Goal: Task Accomplishment & Management: Complete application form

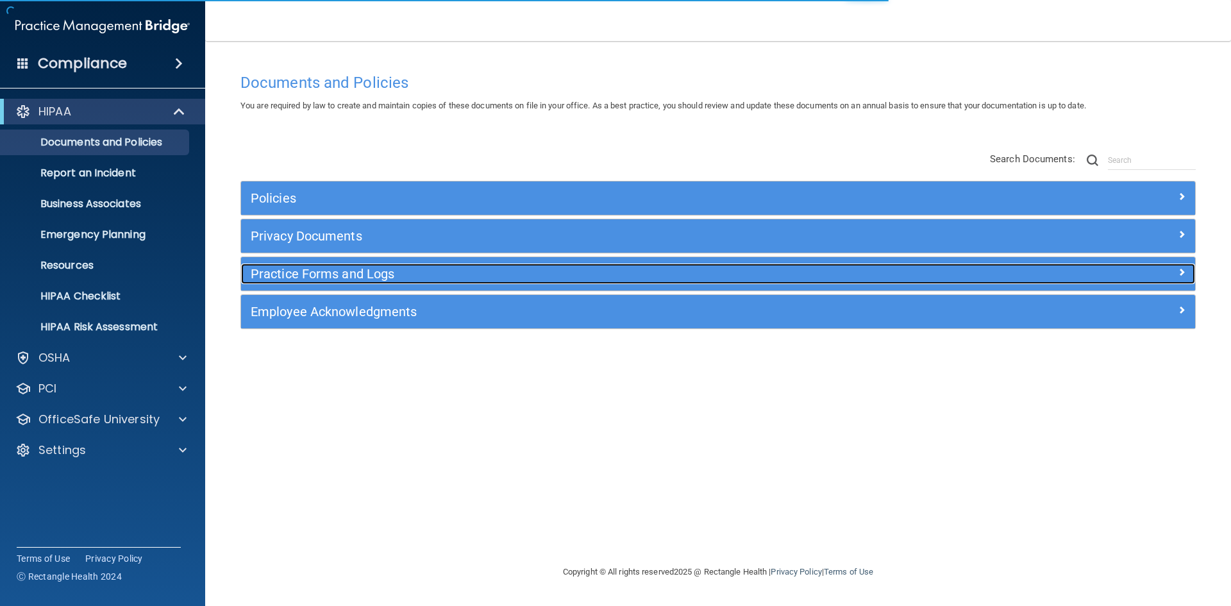
drag, startPoint x: 0, startPoint y: 0, endPoint x: 1017, endPoint y: 284, distance: 1056.3
click at [1017, 284] on div "Practice Forms and Logs" at bounding box center [718, 273] width 954 height 21
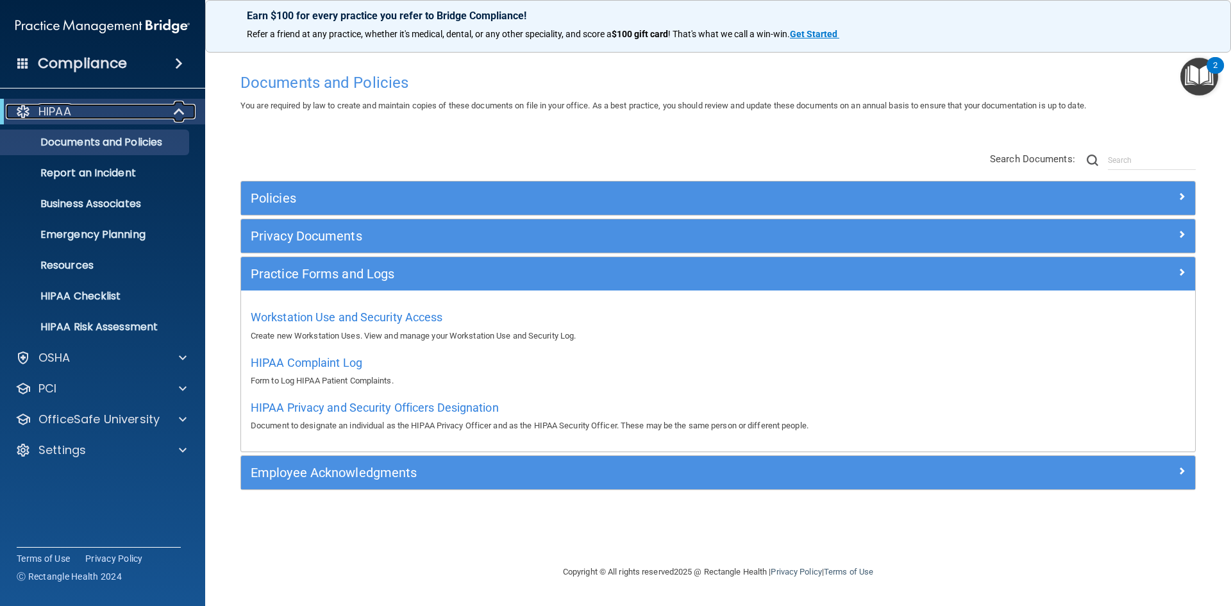
click at [176, 113] on span at bounding box center [180, 111] width 11 height 15
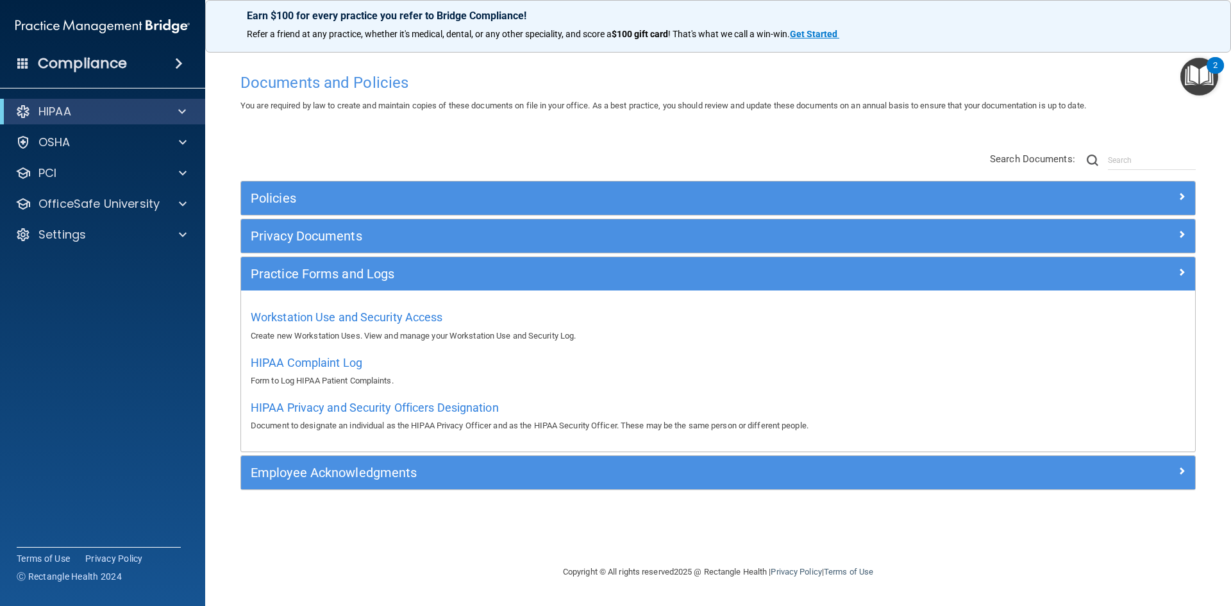
click at [1198, 76] on img "Open Resource Center, 2 new notifications" at bounding box center [1199, 77] width 38 height 38
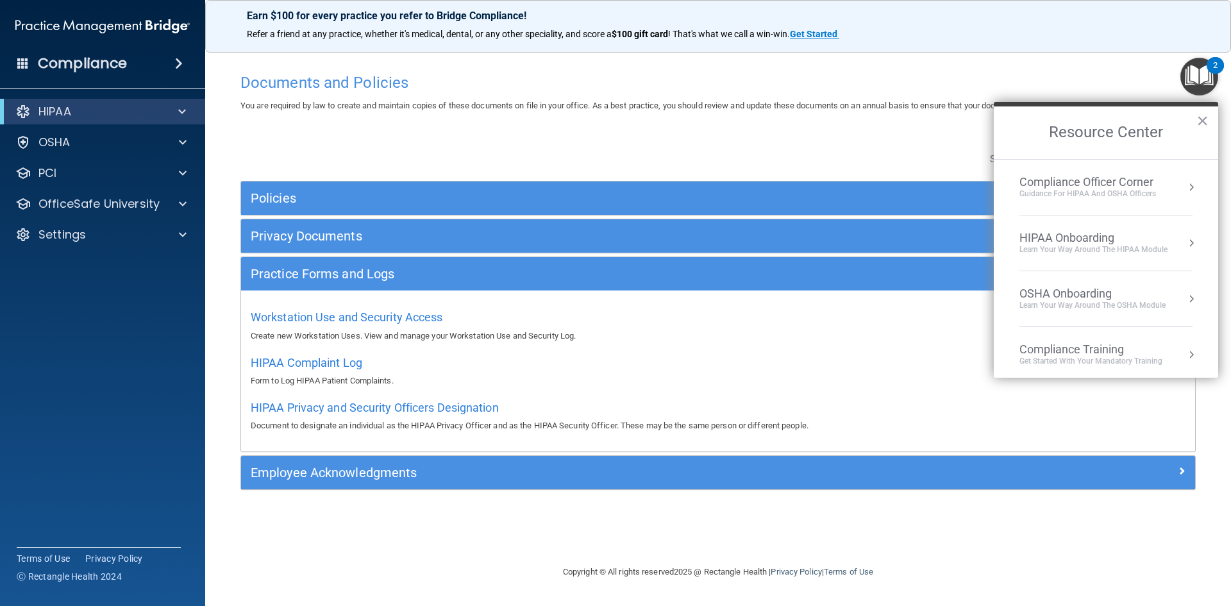
click at [1145, 195] on div "Guidance for HIPAA and OSHA Officers" at bounding box center [1087, 193] width 137 height 11
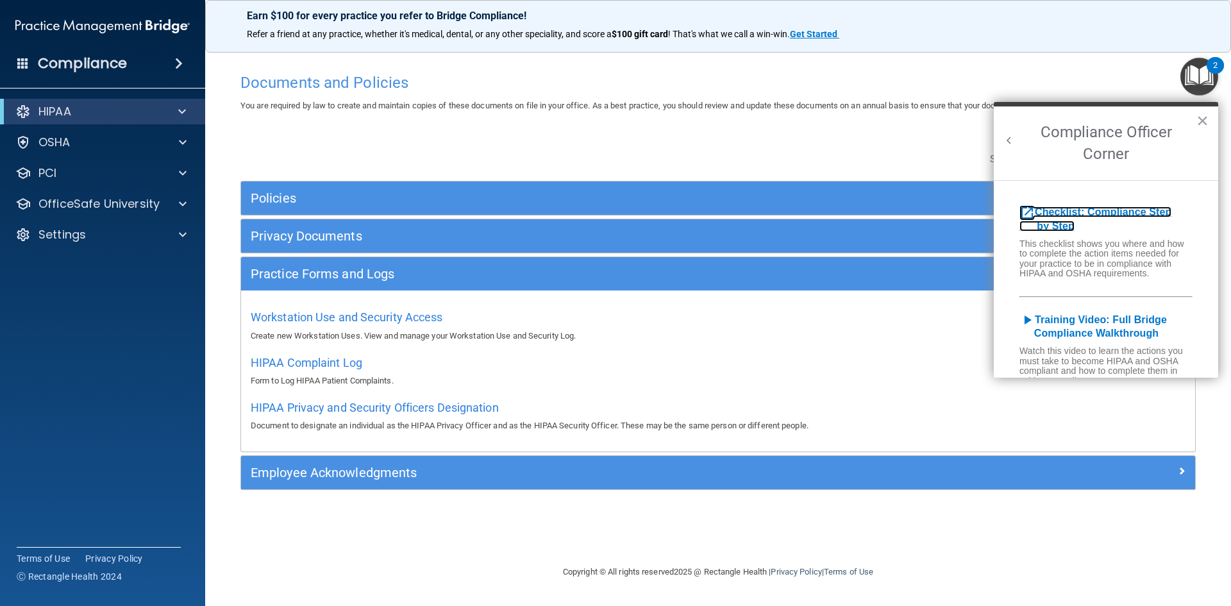
click at [1106, 212] on b "Checklist: Compliance Step by Step" at bounding box center [1095, 218] width 152 height 25
click at [1205, 119] on button "×" at bounding box center [1202, 120] width 12 height 21
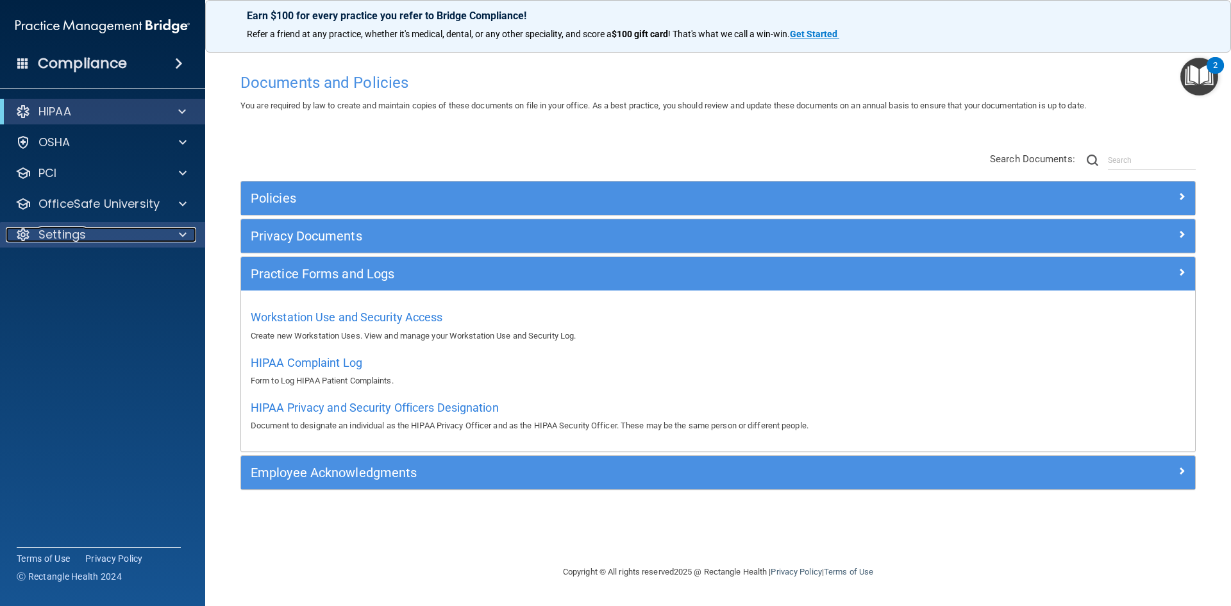
click at [87, 229] on div "Settings" at bounding box center [85, 234] width 159 height 15
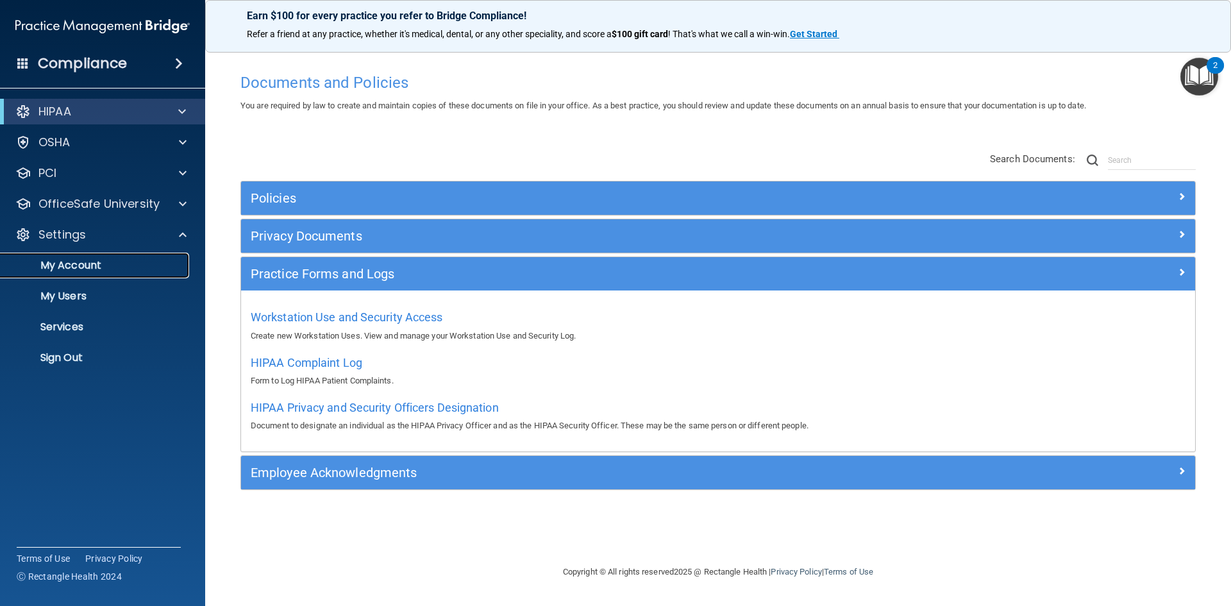
click at [83, 264] on p "My Account" at bounding box center [95, 265] width 175 height 13
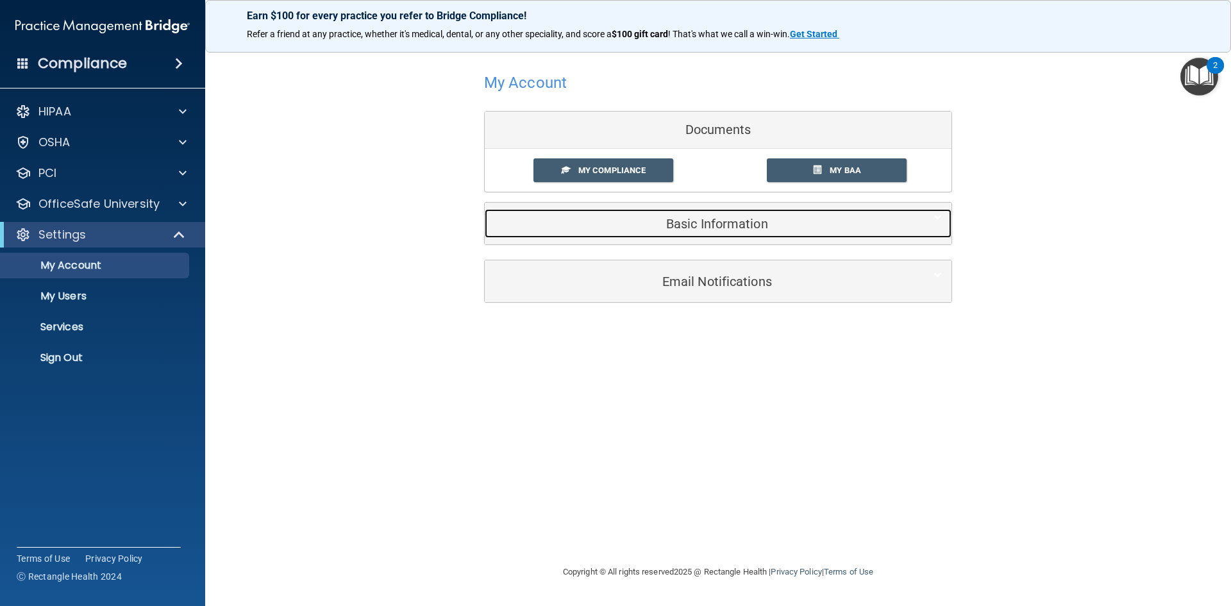
click at [764, 221] on h5 "Basic Information" at bounding box center [698, 224] width 408 height 14
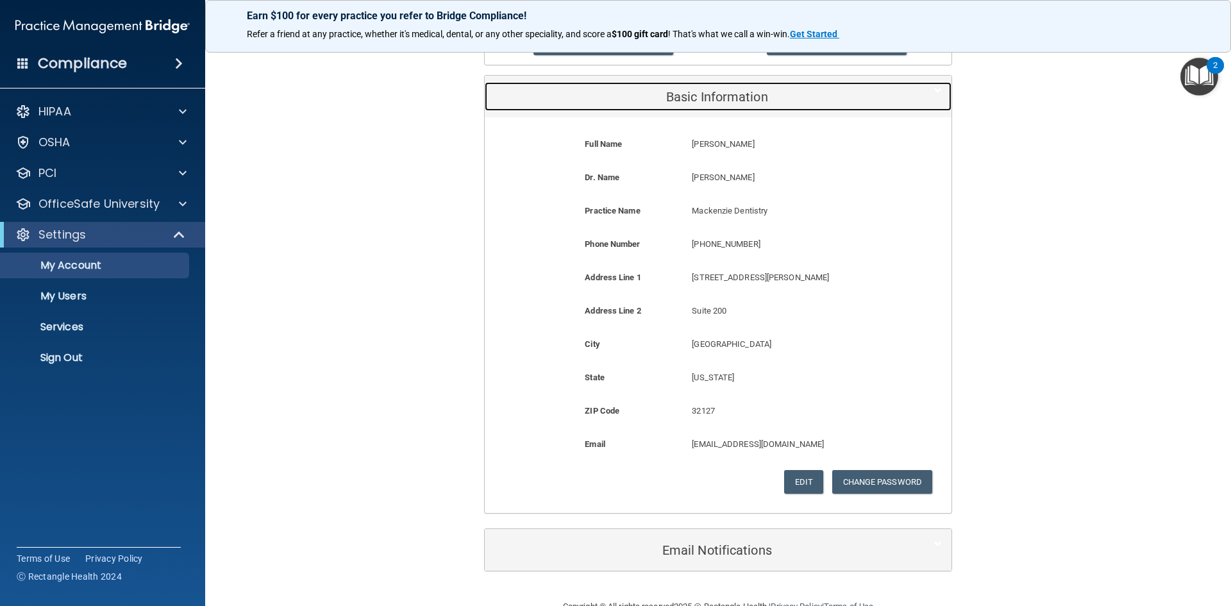
scroll to position [128, 0]
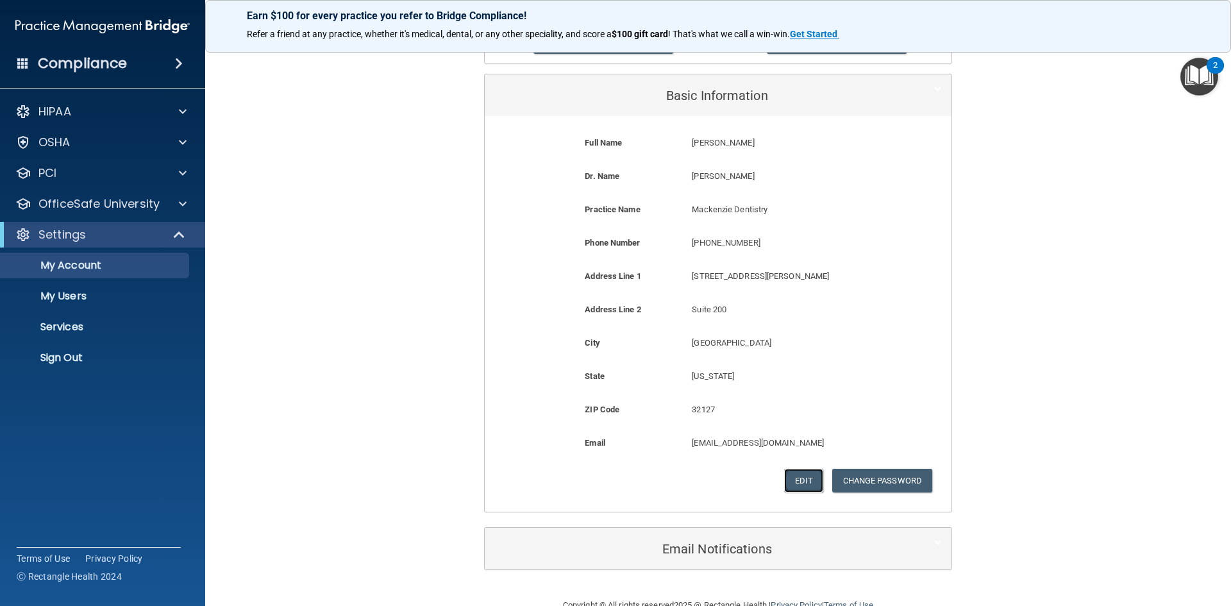
click at [808, 476] on button "Edit" at bounding box center [803, 481] width 39 height 24
select select "9"
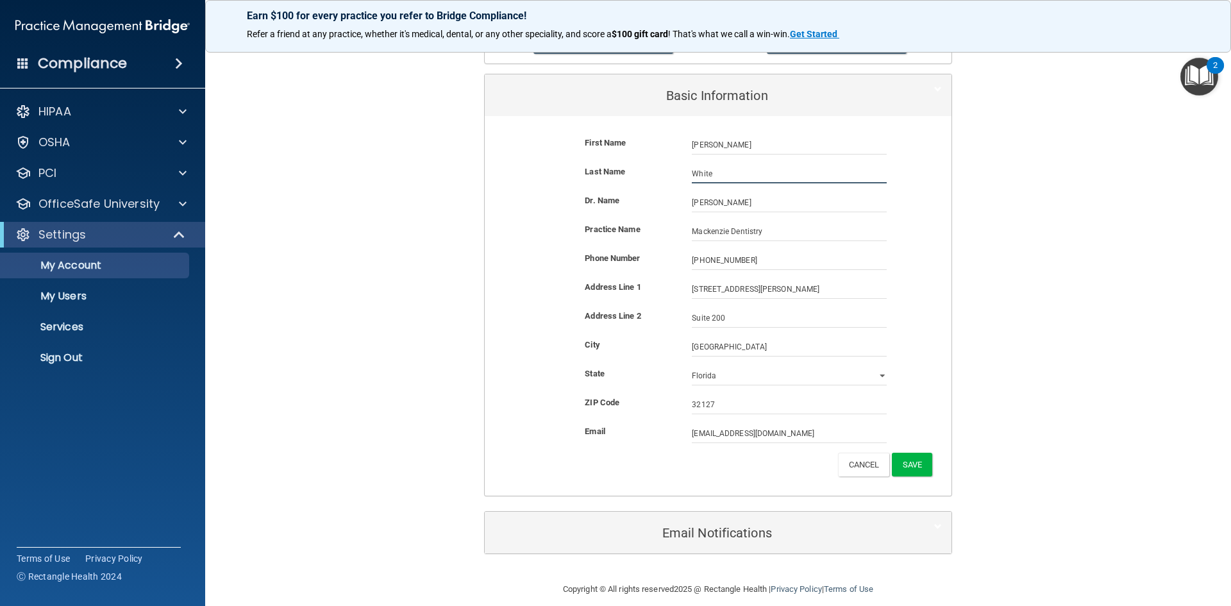
click at [765, 175] on input "White" at bounding box center [789, 173] width 195 height 19
type input "W"
type input "Odom"
click at [912, 465] on button "Save" at bounding box center [912, 465] width 40 height 24
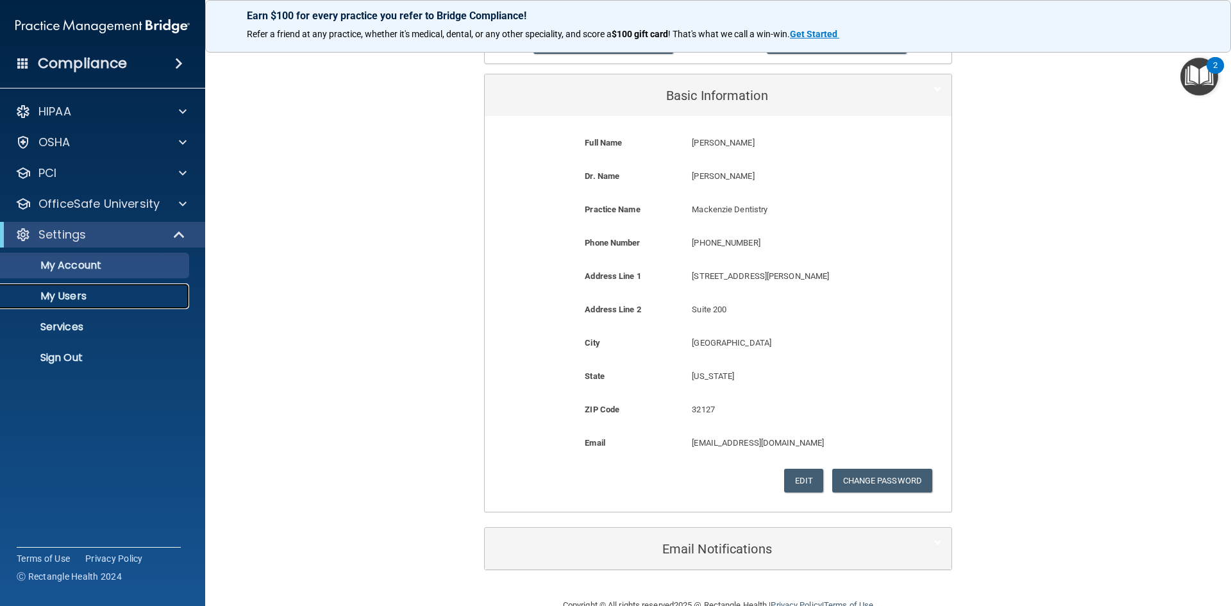
click at [68, 285] on link "My Users" at bounding box center [88, 296] width 202 height 26
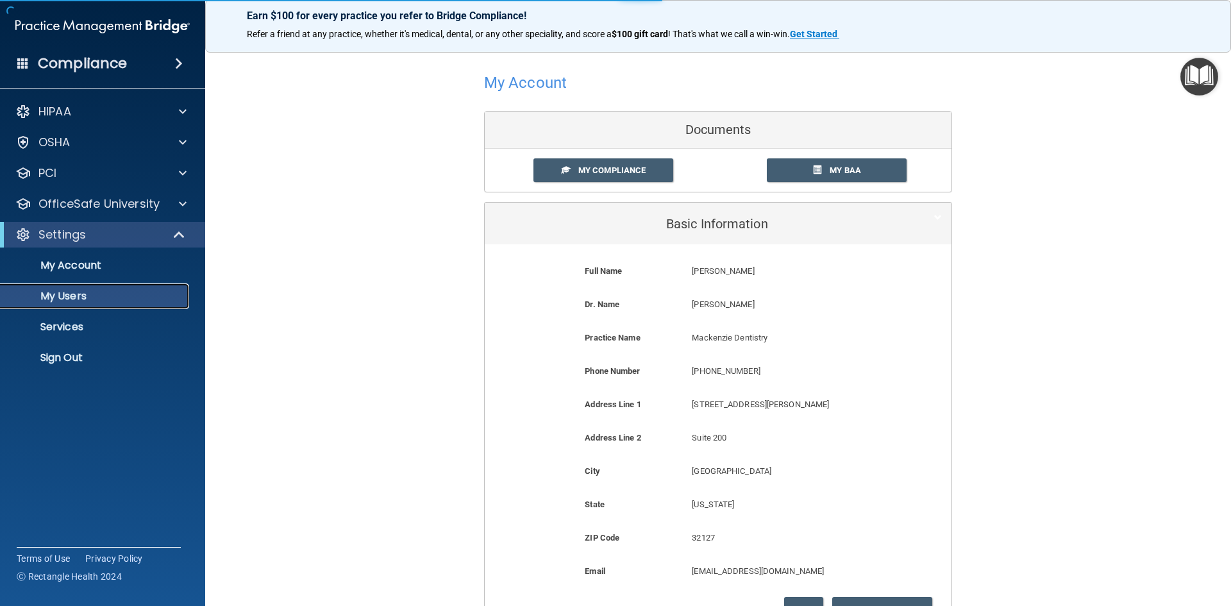
select select "20"
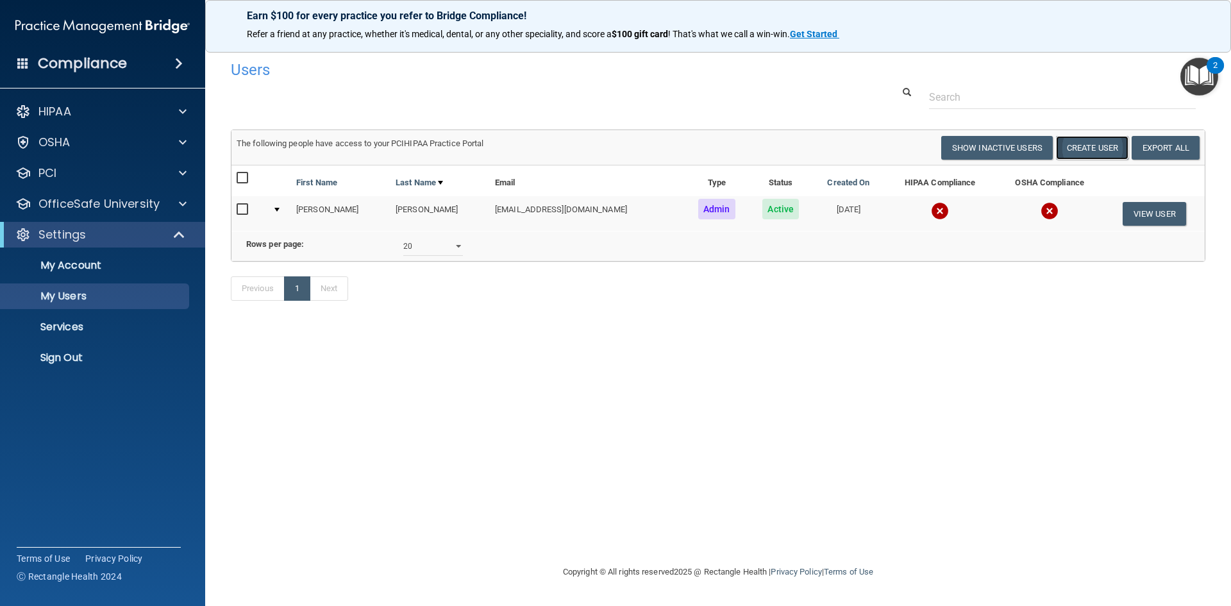
click at [1090, 151] on button "Create User" at bounding box center [1092, 148] width 72 height 24
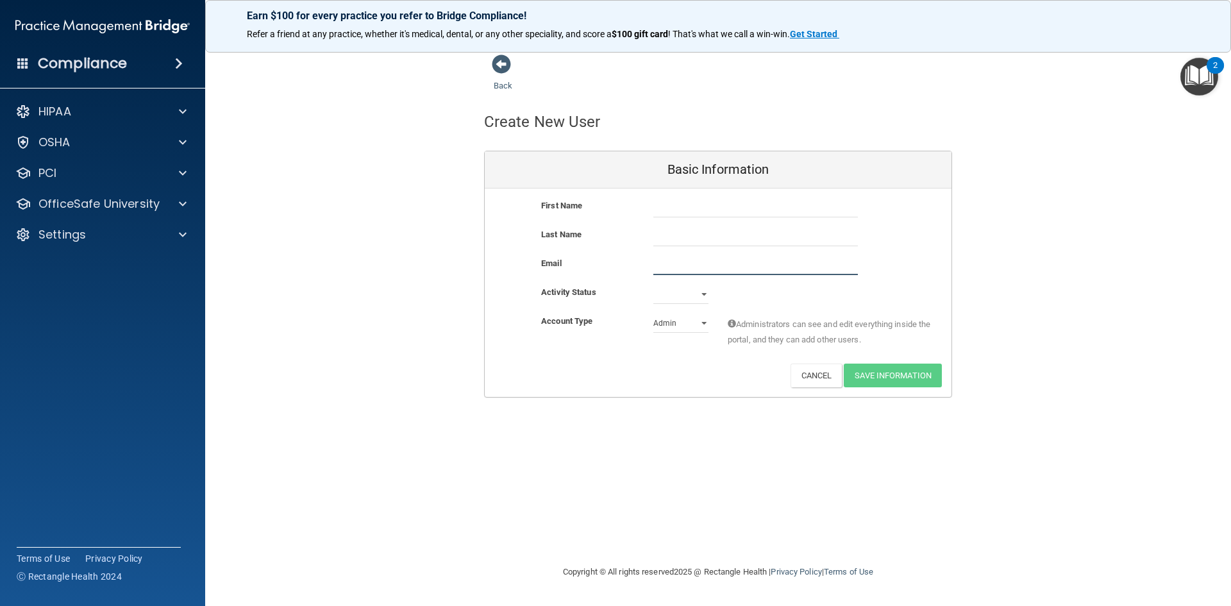
click at [676, 263] on input "email" at bounding box center [755, 265] width 205 height 19
click at [649, 294] on div "Active Inactive" at bounding box center [681, 294] width 74 height 19
click at [662, 296] on select "Active Inactive" at bounding box center [680, 294] width 55 height 19
click at [594, 306] on div "Activity Status Active Inactive" at bounding box center [718, 299] width 467 height 29
click at [668, 294] on select "Active Inactive" at bounding box center [680, 294] width 55 height 19
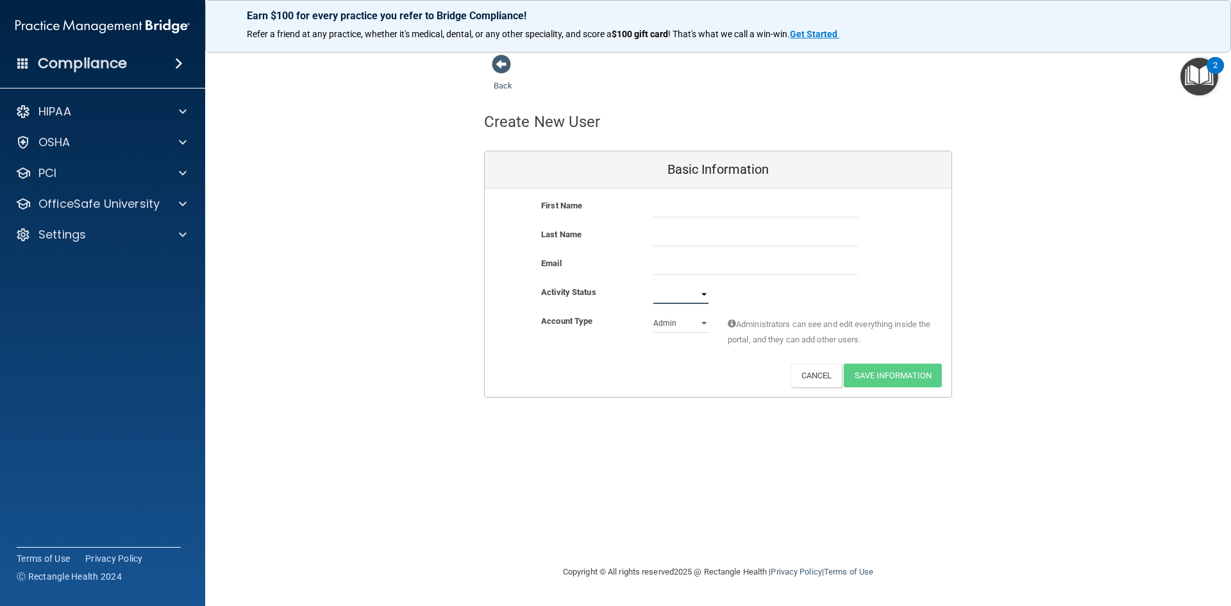
click at [668, 294] on select "Active Inactive" at bounding box center [680, 294] width 55 height 19
click at [686, 323] on select "Admin Member" at bounding box center [680, 322] width 55 height 19
click at [576, 370] on div "Activate Reset Password Edit Cancel Save Information" at bounding box center [718, 375] width 467 height 24
click at [808, 380] on button "Cancel" at bounding box center [816, 375] width 52 height 24
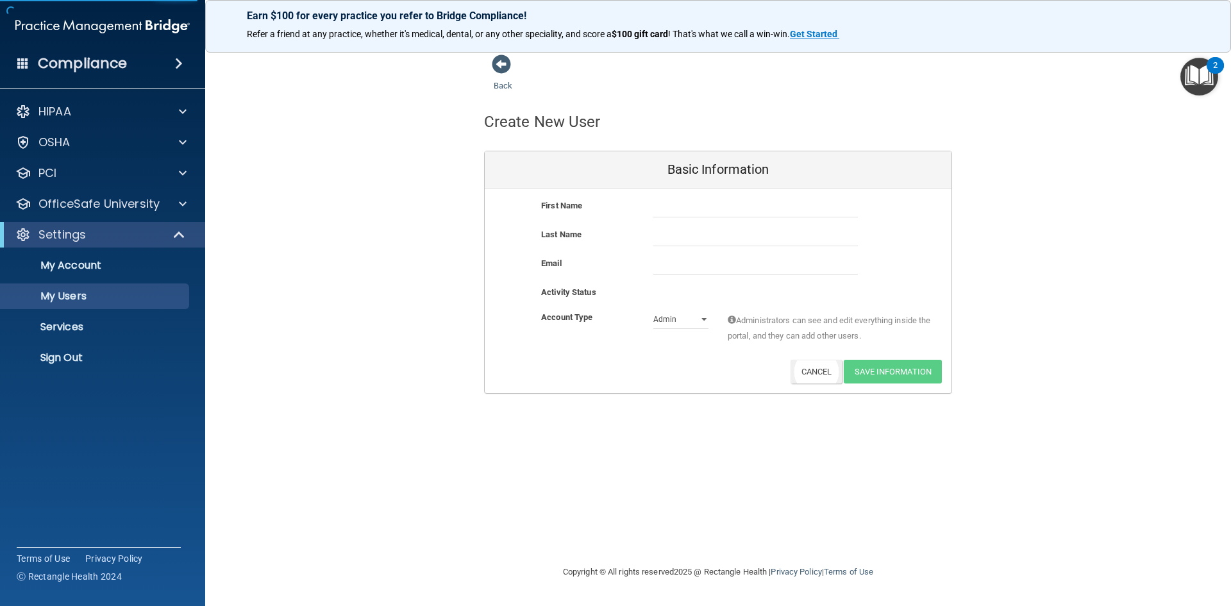
select select "20"
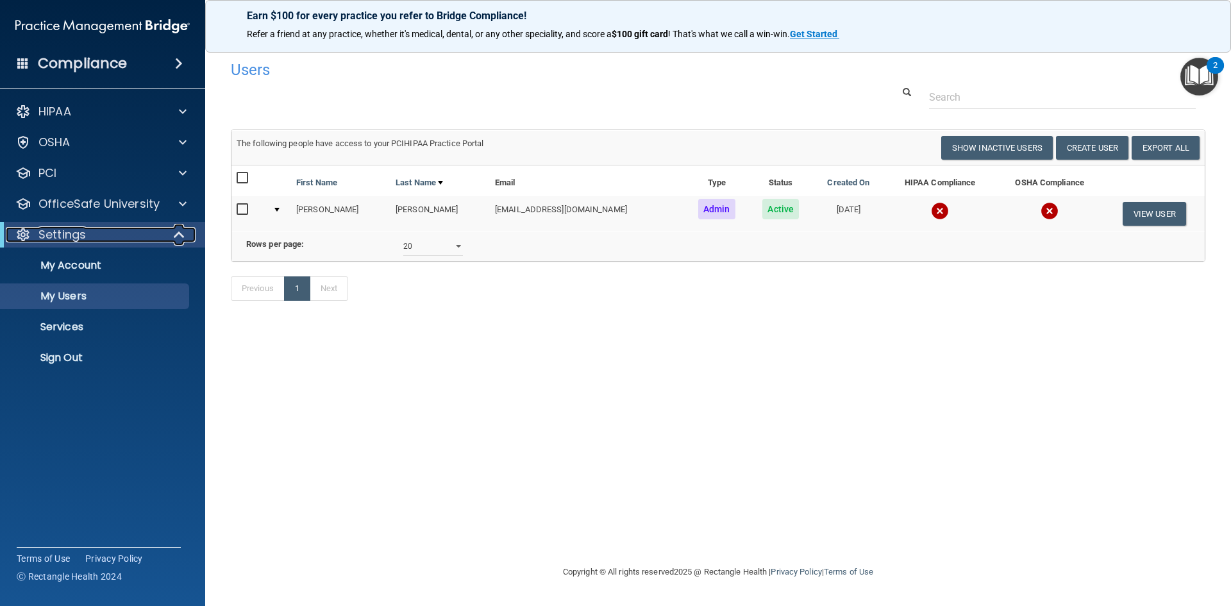
click at [172, 232] on div at bounding box center [179, 234] width 31 height 15
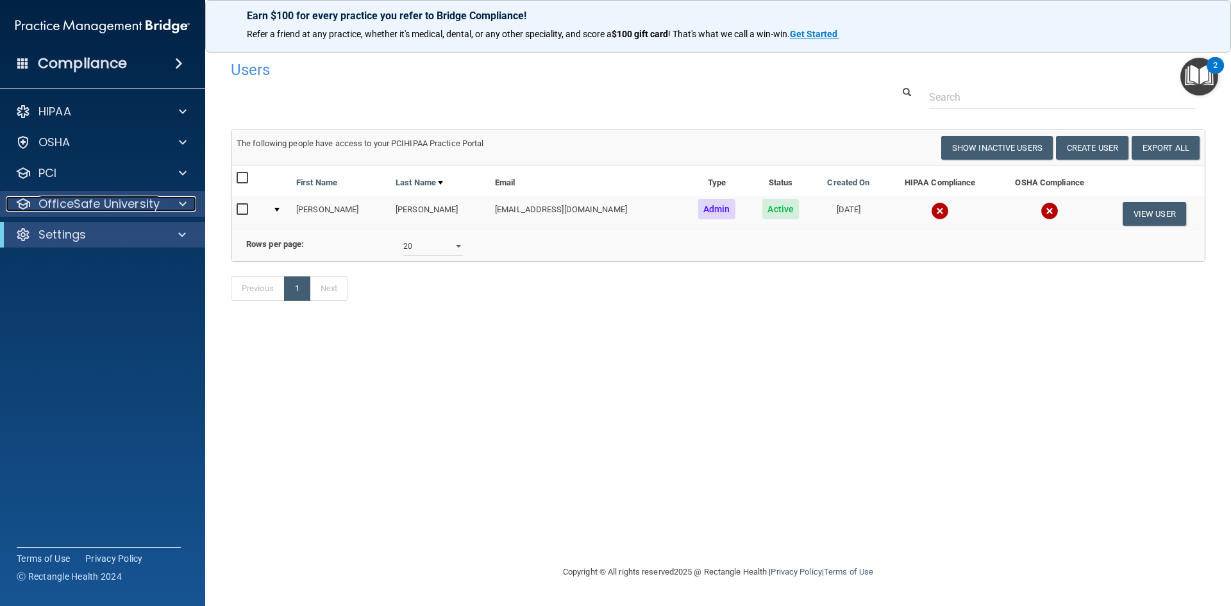
click at [176, 209] on div at bounding box center [181, 203] width 32 height 15
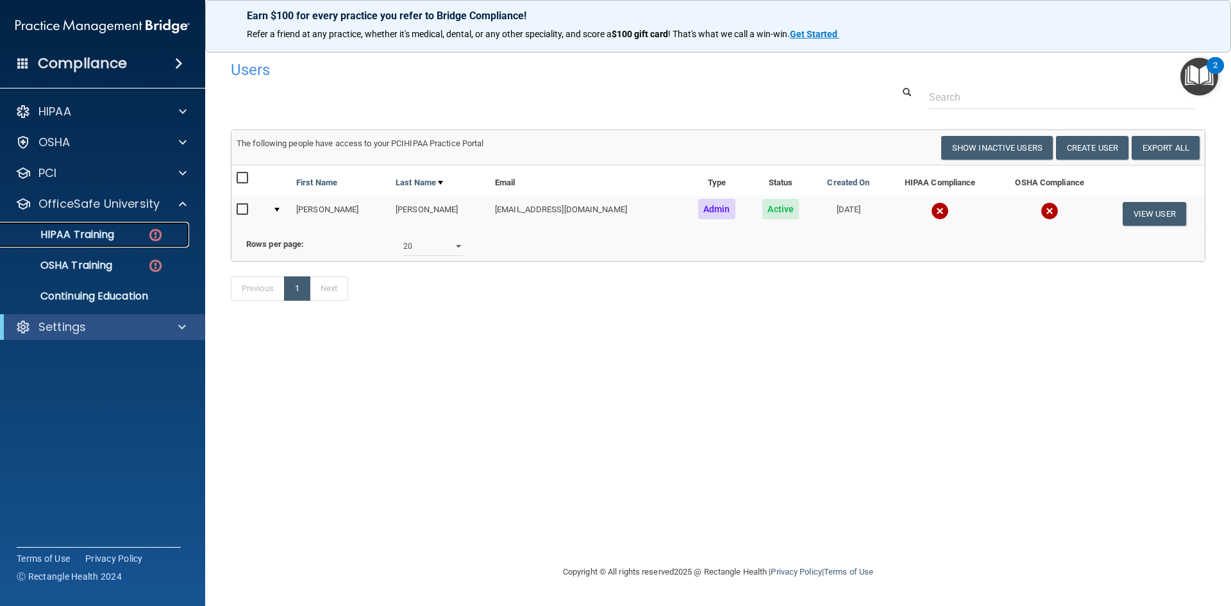
click at [96, 239] on p "HIPAA Training" at bounding box center [61, 234] width 106 height 13
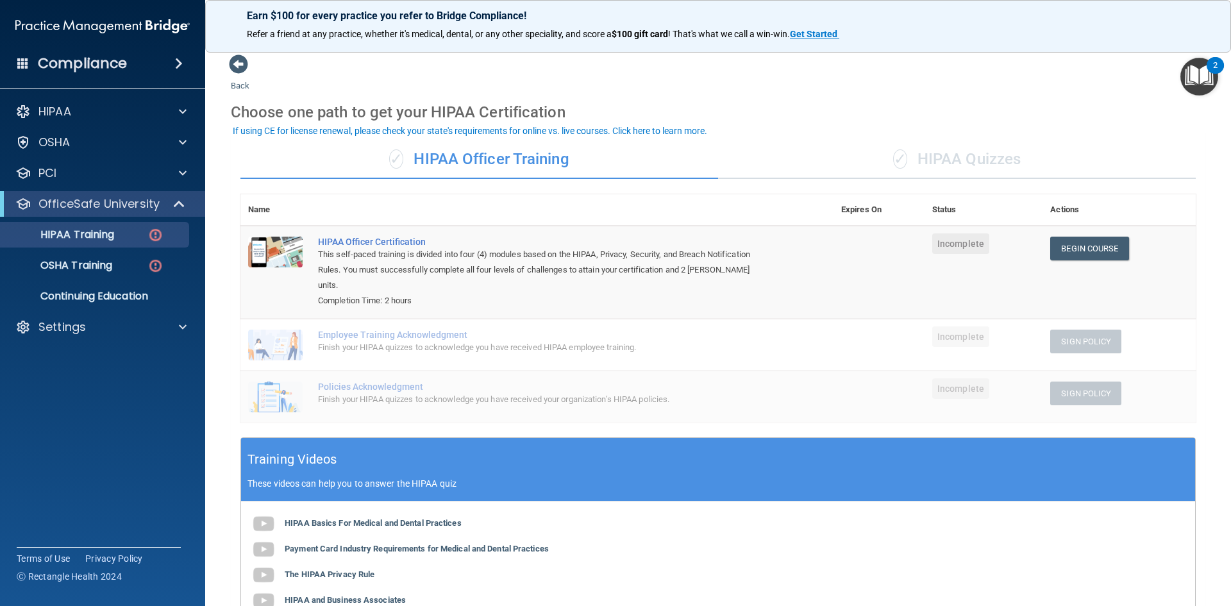
click at [999, 164] on div "✓ HIPAA Quizzes" at bounding box center [957, 159] width 478 height 38
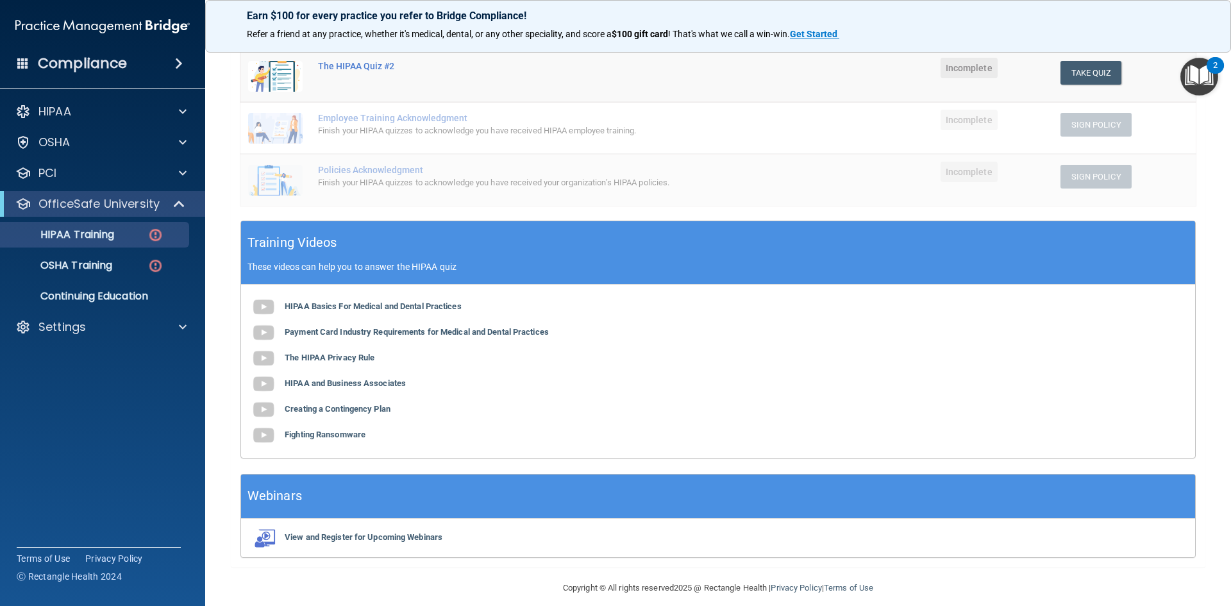
scroll to position [292, 0]
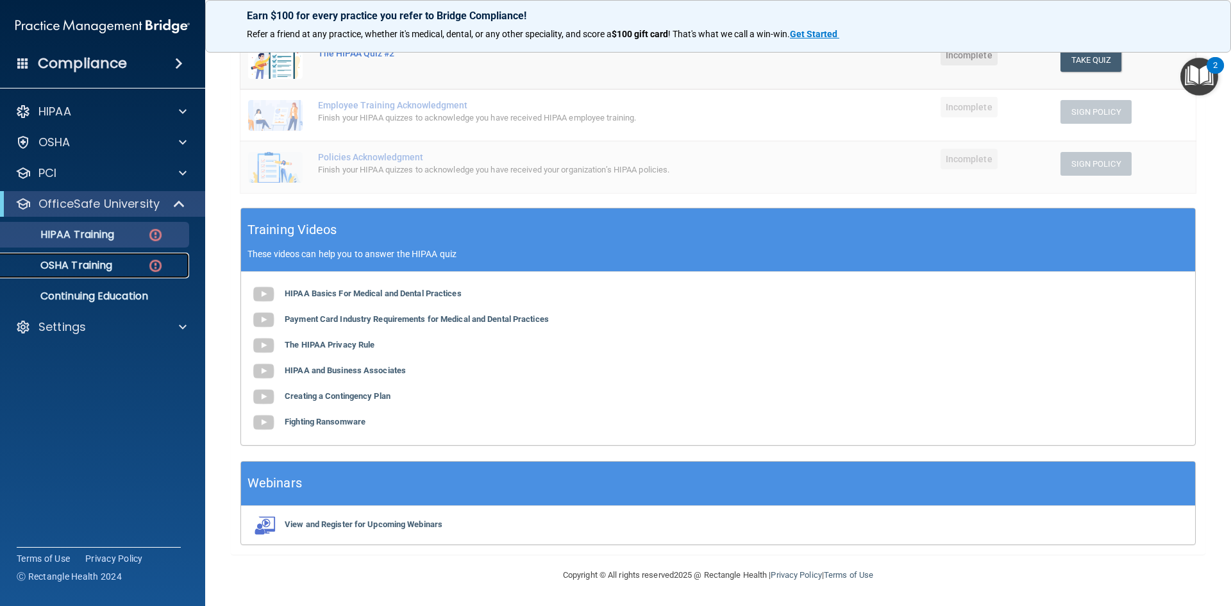
click at [61, 273] on link "OSHA Training" at bounding box center [88, 266] width 202 height 26
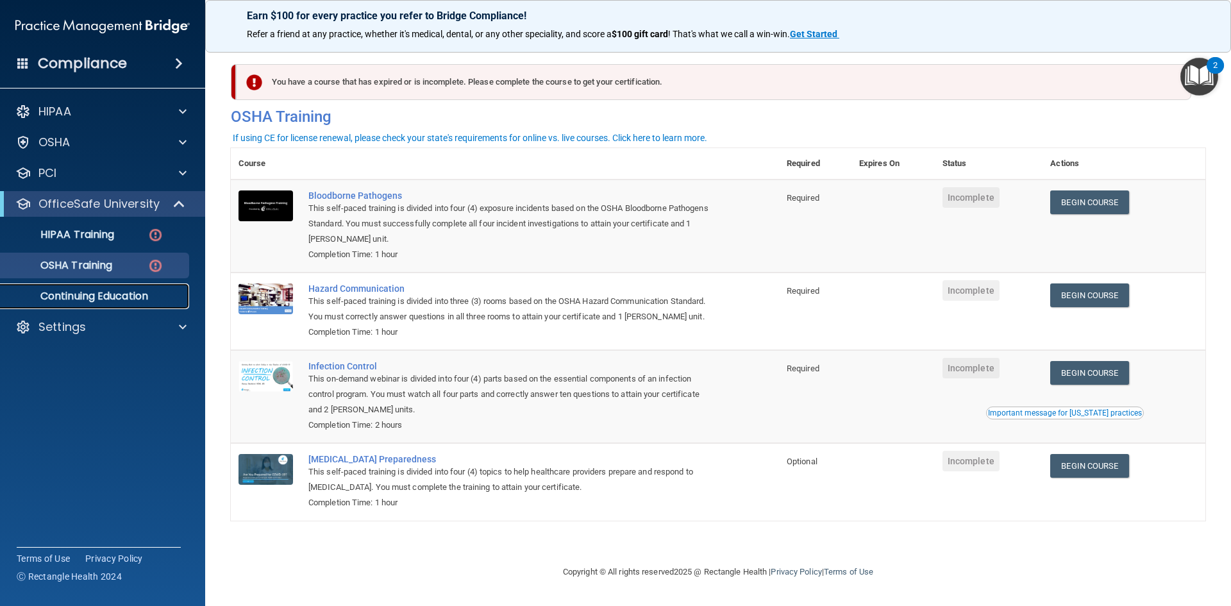
click at [93, 299] on p "Continuing Education" at bounding box center [95, 296] width 175 height 13
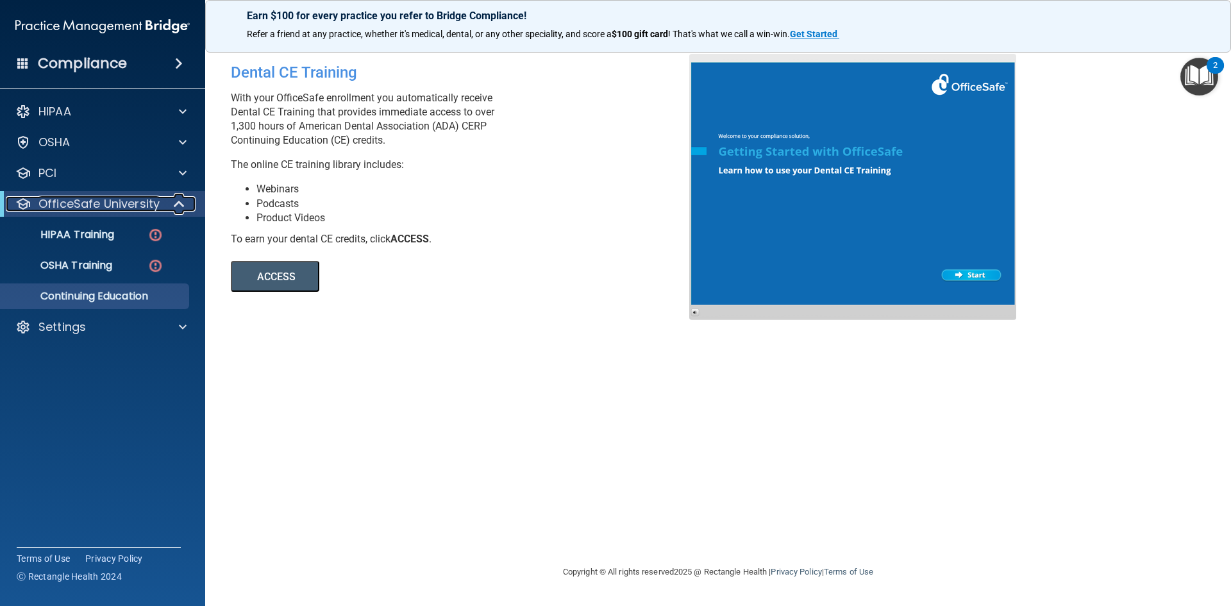
click at [62, 199] on p "OfficeSafe University" at bounding box center [98, 203] width 121 height 15
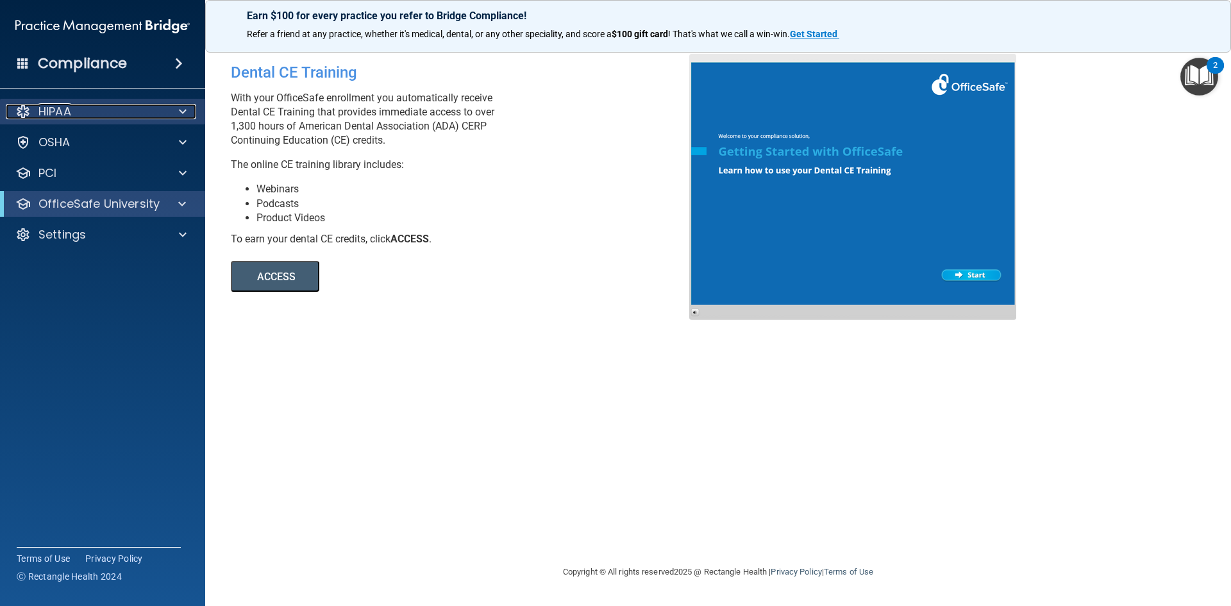
click at [96, 110] on div "HIPAA" at bounding box center [85, 111] width 159 height 15
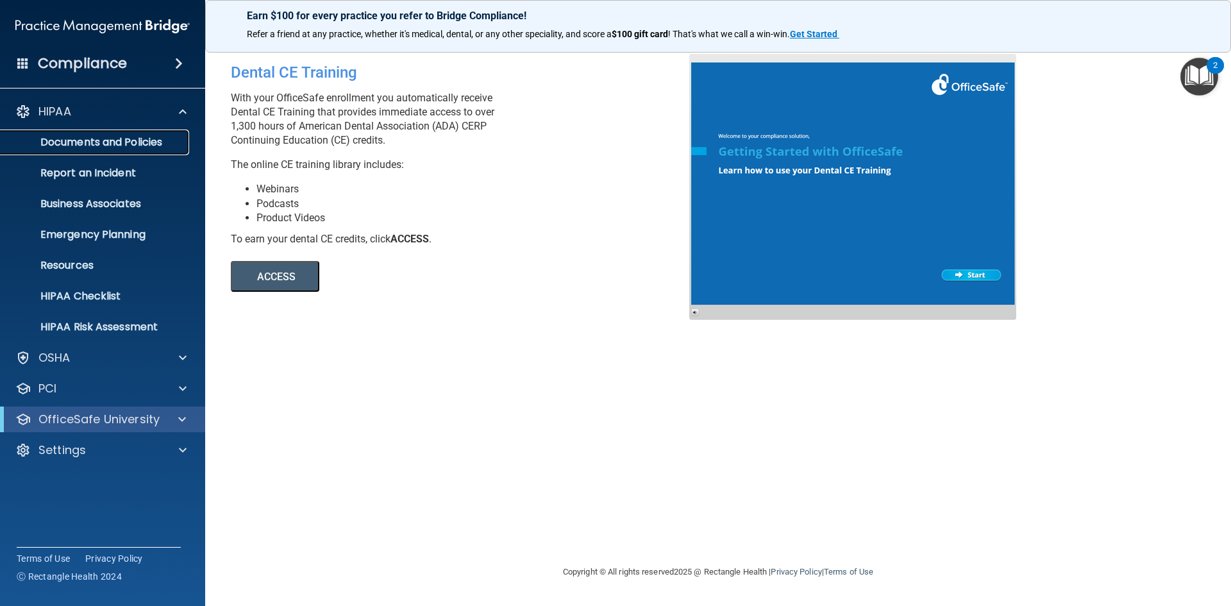
click at [132, 150] on link "Documents and Policies" at bounding box center [88, 142] width 202 height 26
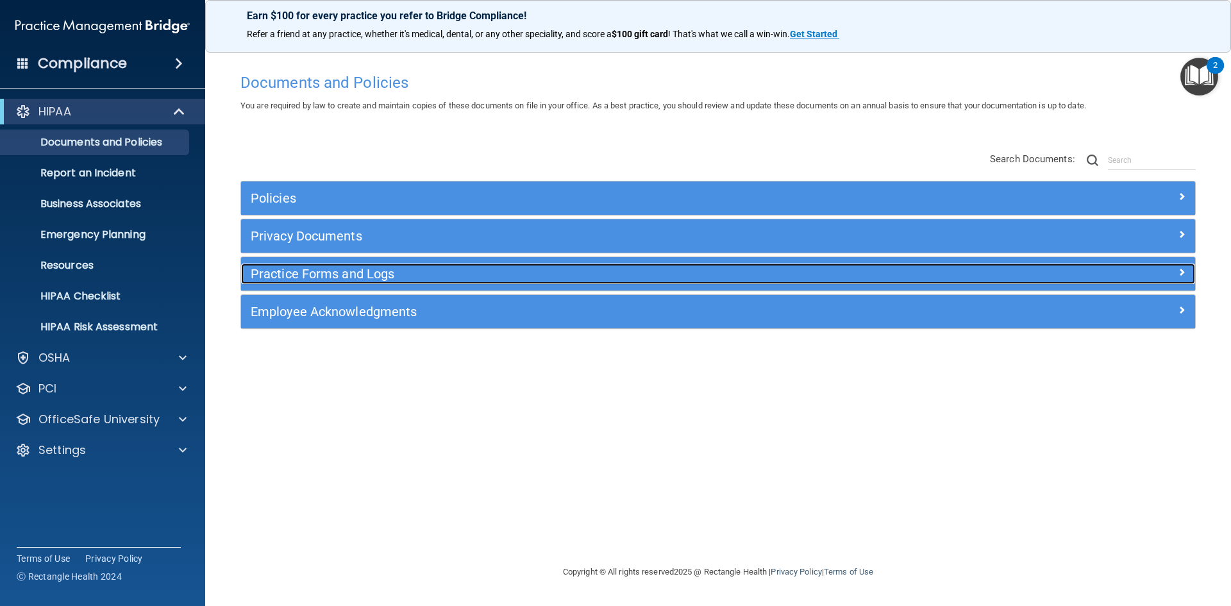
click at [324, 275] on h5 "Practice Forms and Logs" at bounding box center [599, 274] width 696 height 14
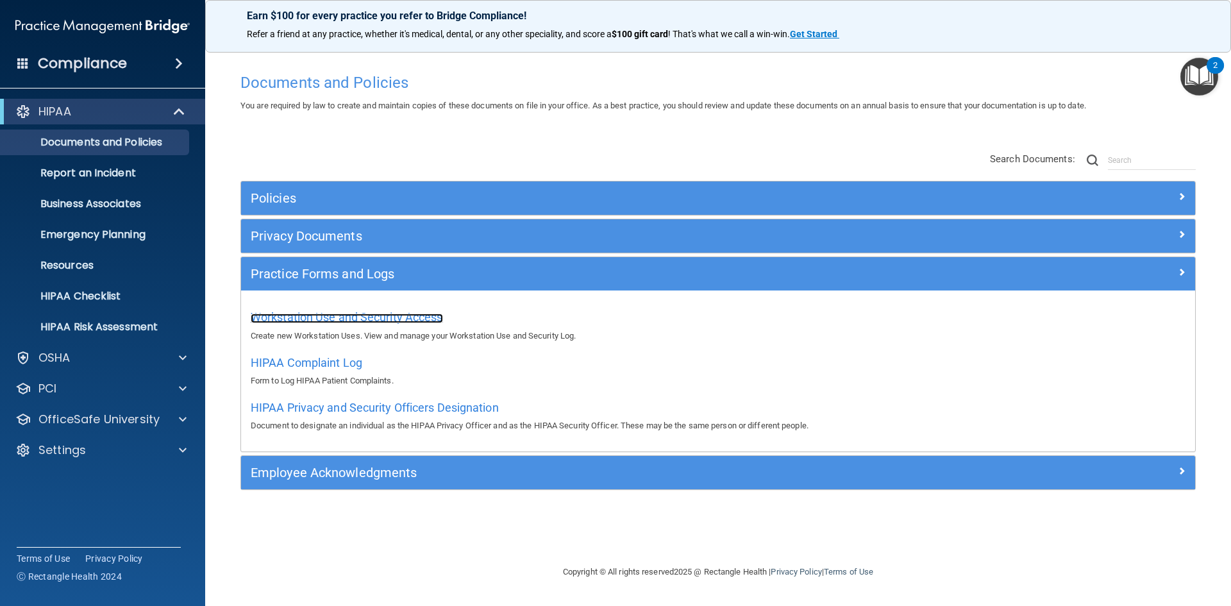
click at [313, 322] on span "Workstation Use and Security Access" at bounding box center [347, 316] width 192 height 13
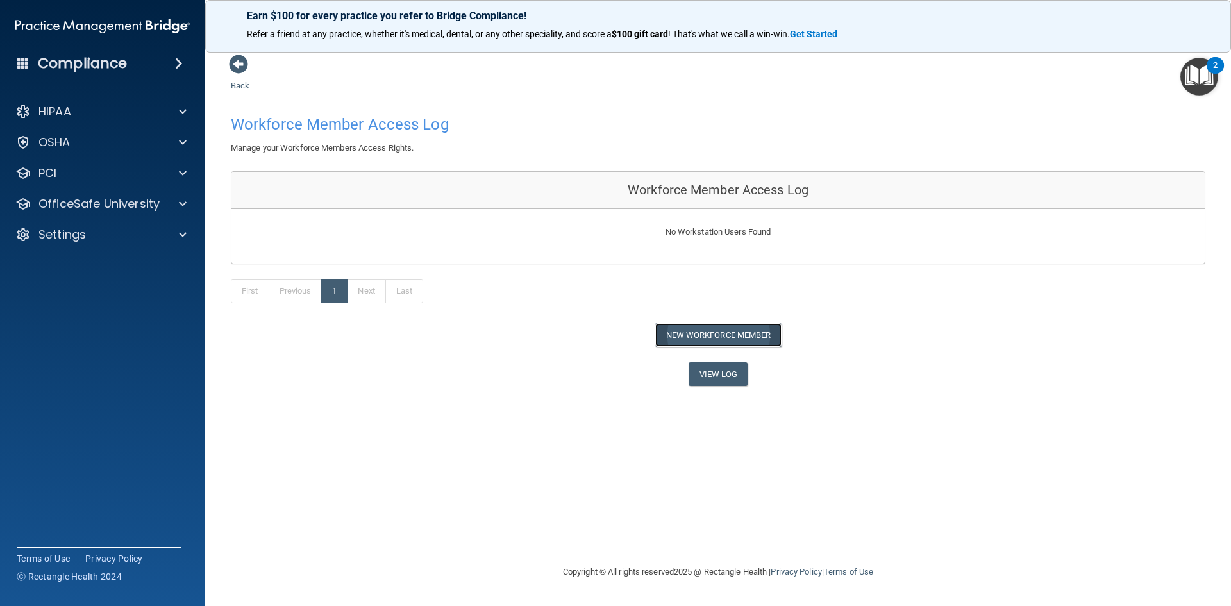
click at [747, 337] on button "New Workforce Member" at bounding box center [718, 335] width 126 height 24
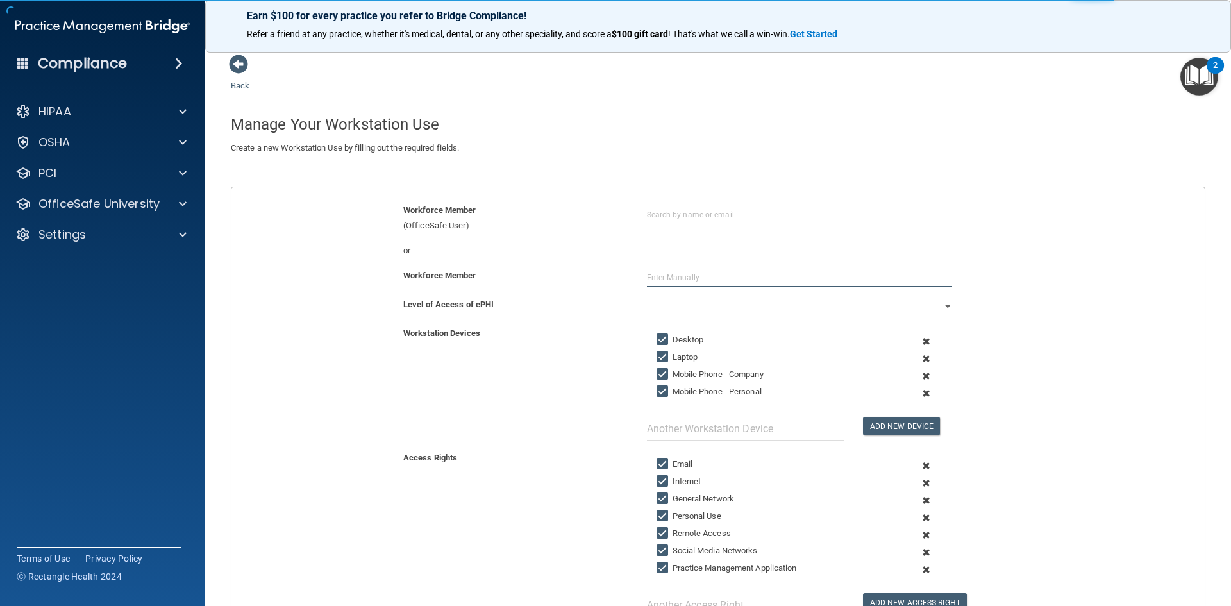
click at [716, 271] on input "text" at bounding box center [799, 277] width 305 height 19
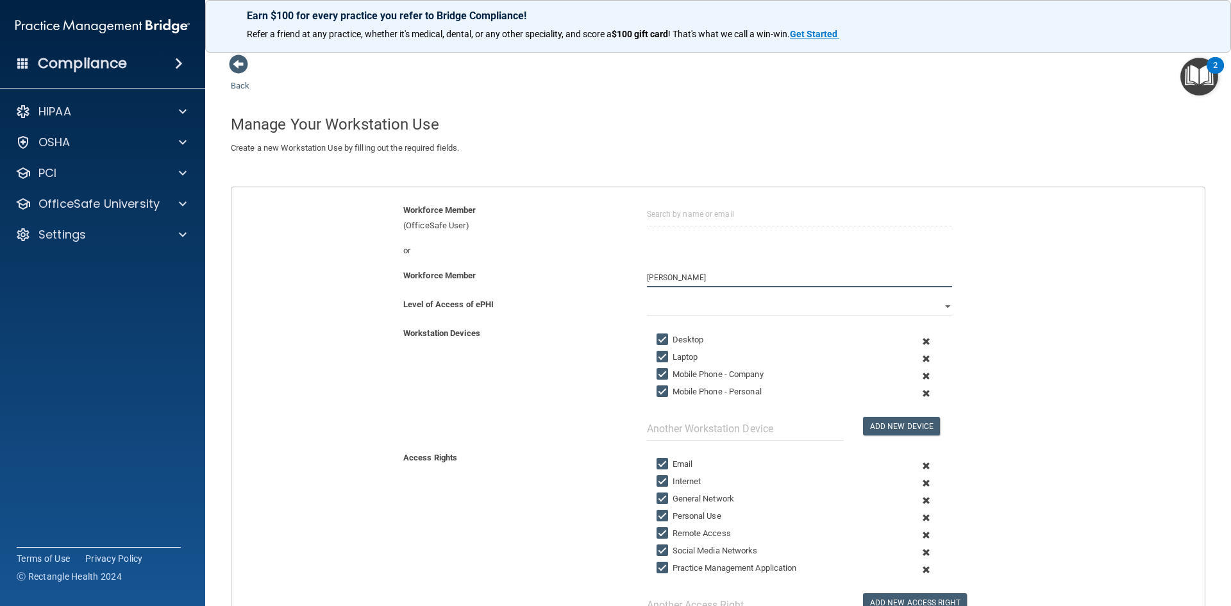
type input "[PERSON_NAME]"
click at [943, 310] on select "Full Limited None" at bounding box center [799, 306] width 305 height 19
select select "0"
click at [647, 297] on select "Full Limited None" at bounding box center [799, 306] width 305 height 19
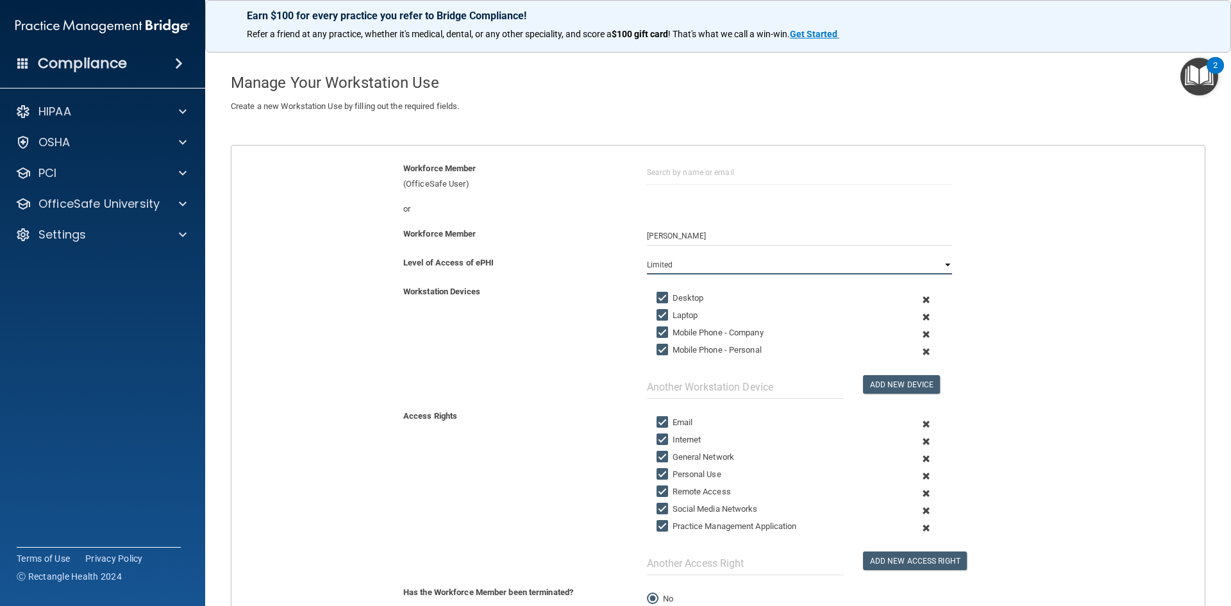
scroll to position [64, 0]
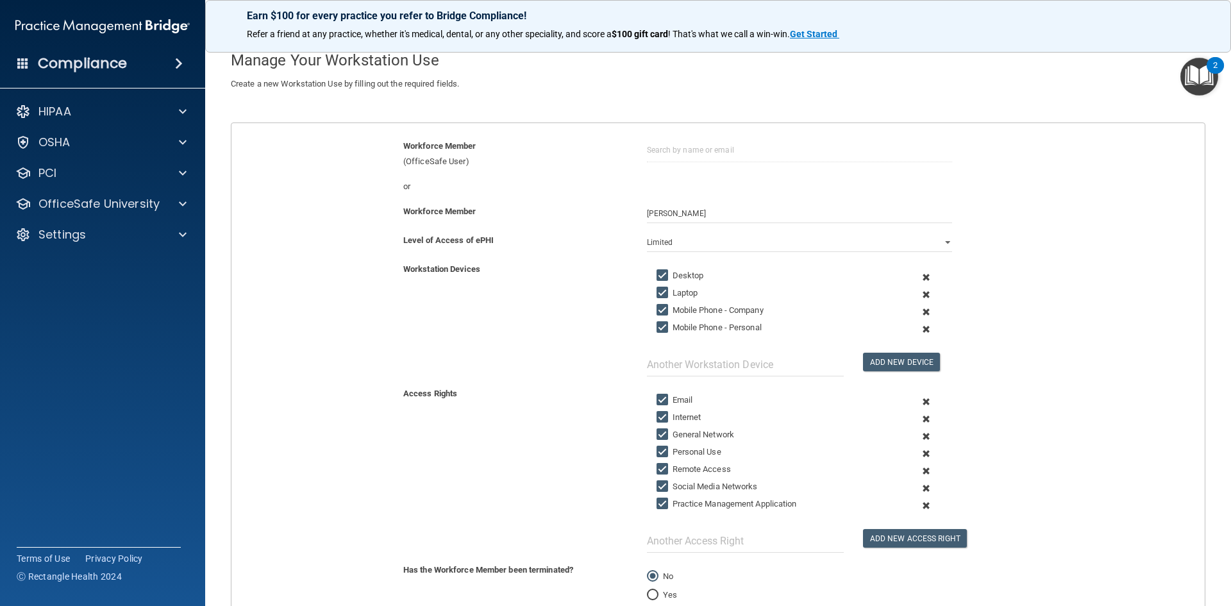
click at [662, 312] on input "Mobile Phone - Company" at bounding box center [663, 310] width 15 height 10
checkbox input "false"
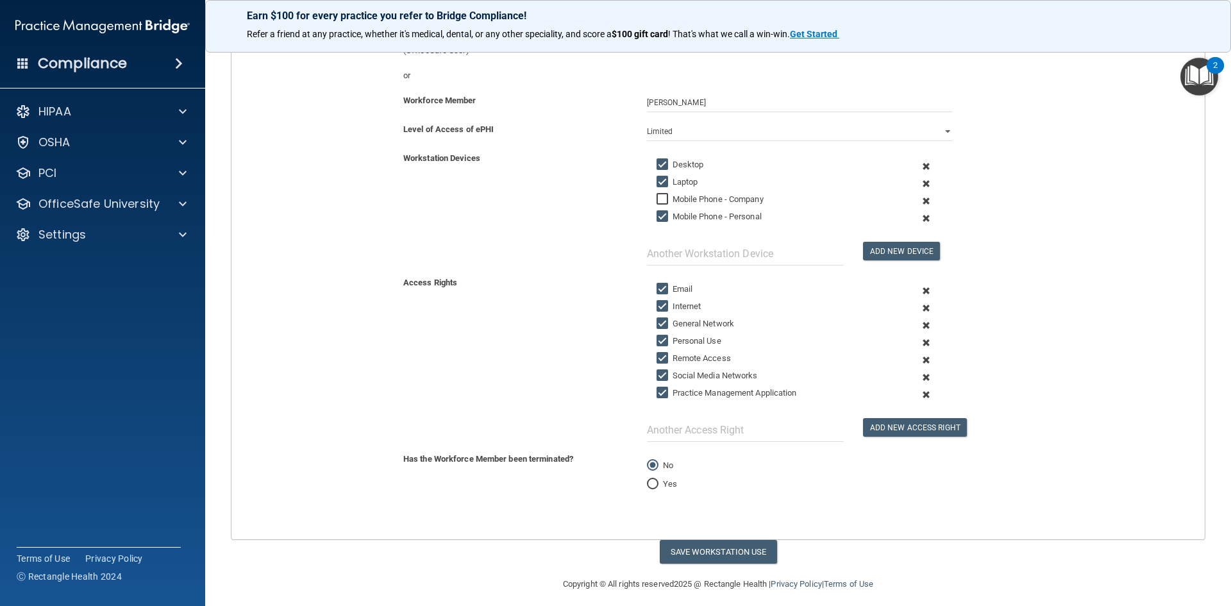
scroll to position [184, 0]
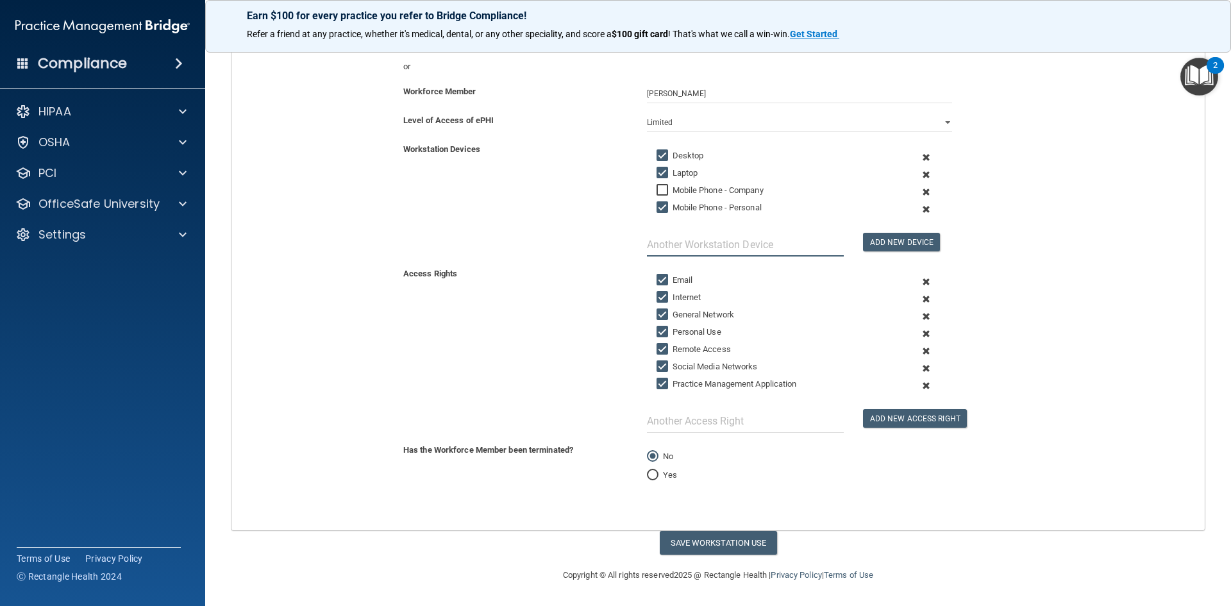
click at [659, 244] on input "text" at bounding box center [745, 245] width 197 height 24
click at [701, 420] on input "text" at bounding box center [745, 421] width 197 height 24
click at [732, 548] on button "Save Workstation Use" at bounding box center [718, 543] width 117 height 24
select select "? string:Full ?"
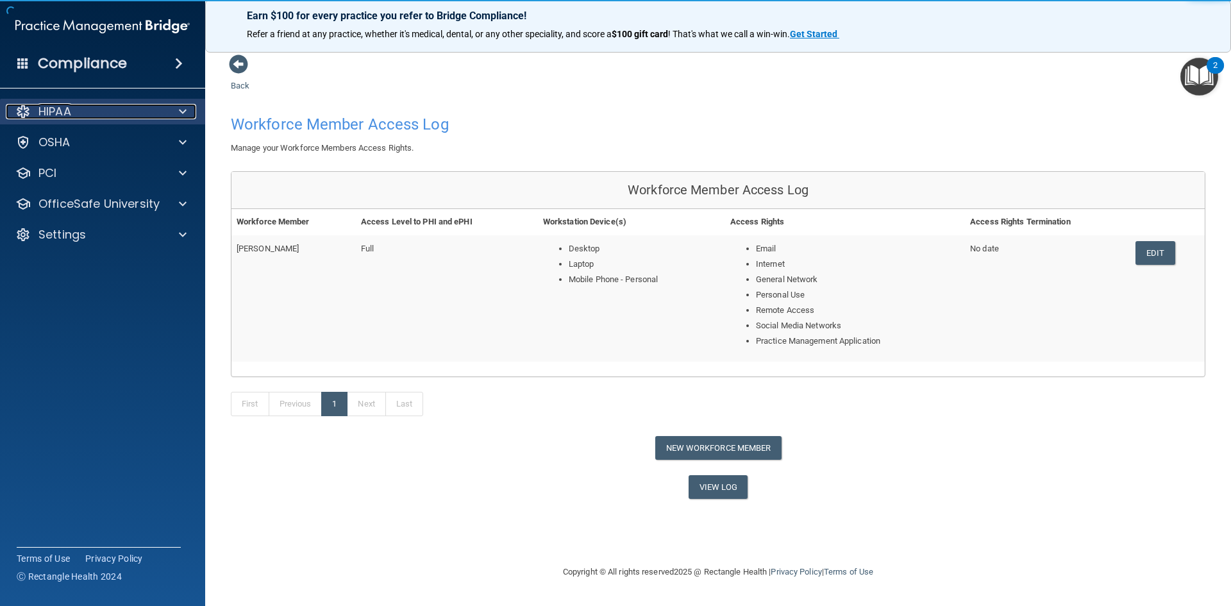
click at [46, 110] on p "HIPAA" at bounding box center [54, 111] width 33 height 15
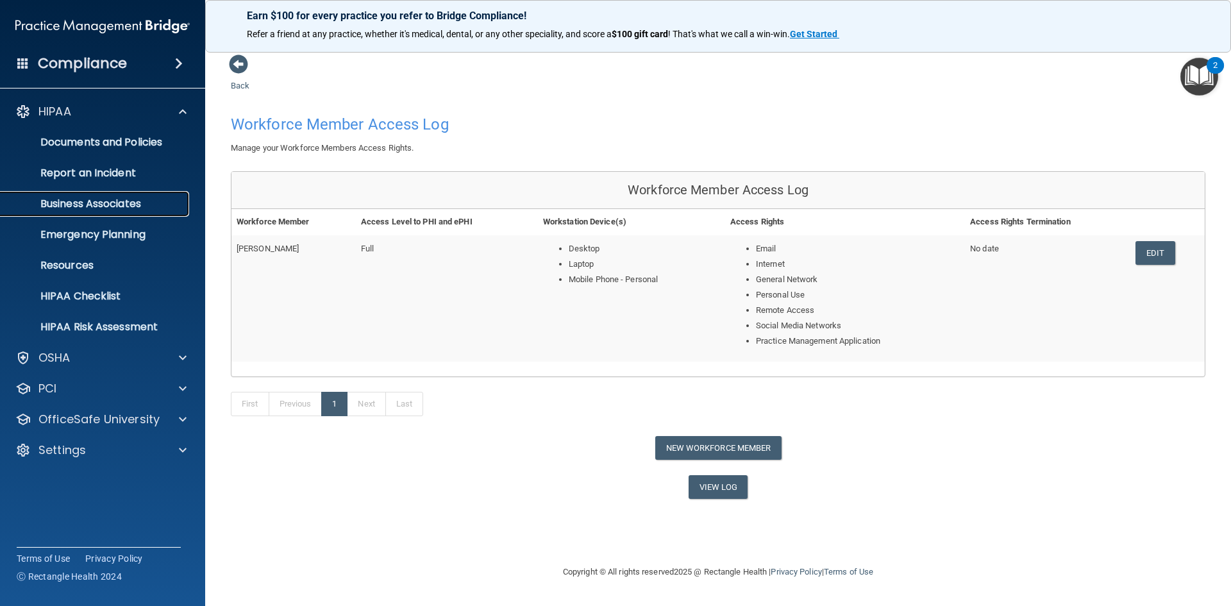
click at [116, 203] on p "Business Associates" at bounding box center [95, 203] width 175 height 13
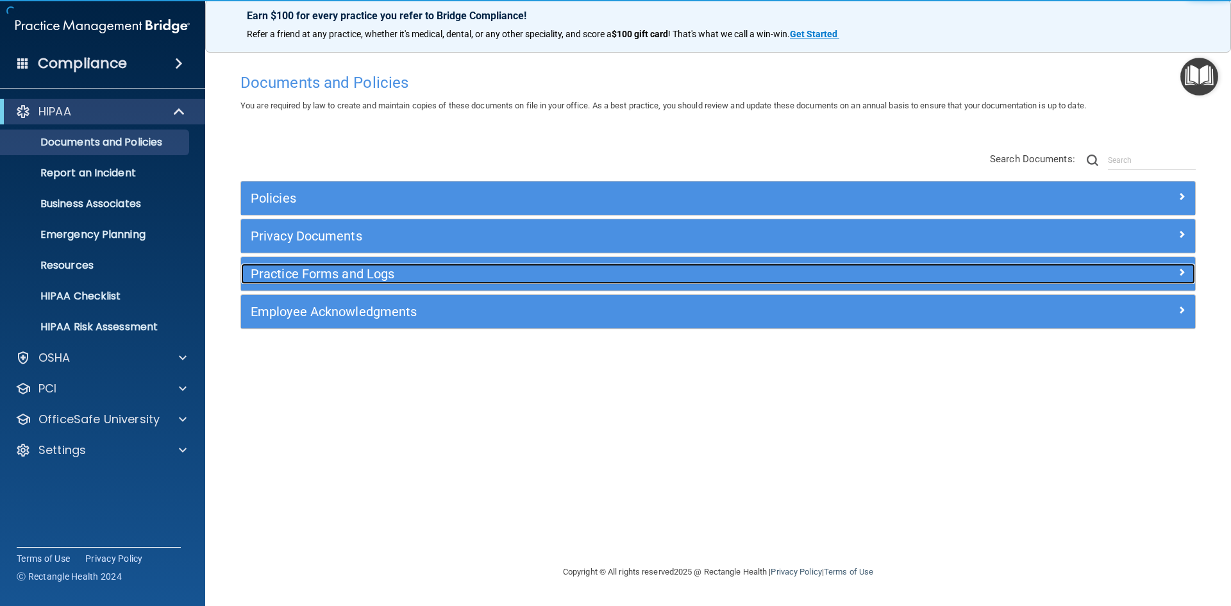
click at [384, 274] on h5 "Practice Forms and Logs" at bounding box center [599, 274] width 696 height 14
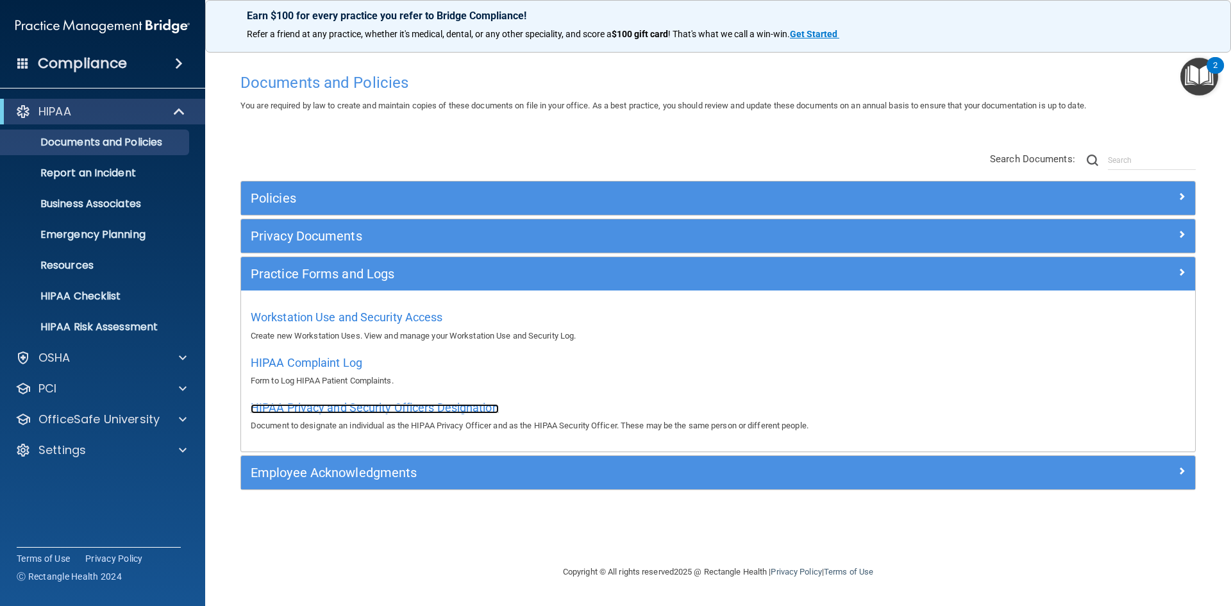
click at [337, 407] on span "HIPAA Privacy and Security Officers Designation" at bounding box center [375, 407] width 248 height 13
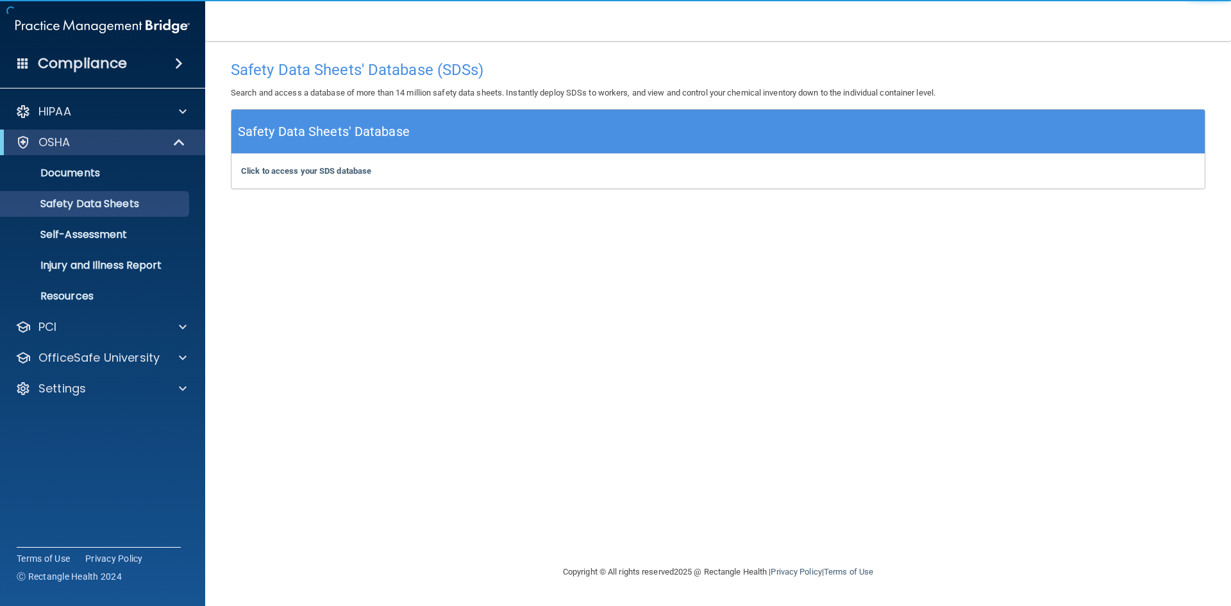
click at [332, 177] on div "Click to access your SDS database Click to access your SDS database" at bounding box center [717, 171] width 973 height 35
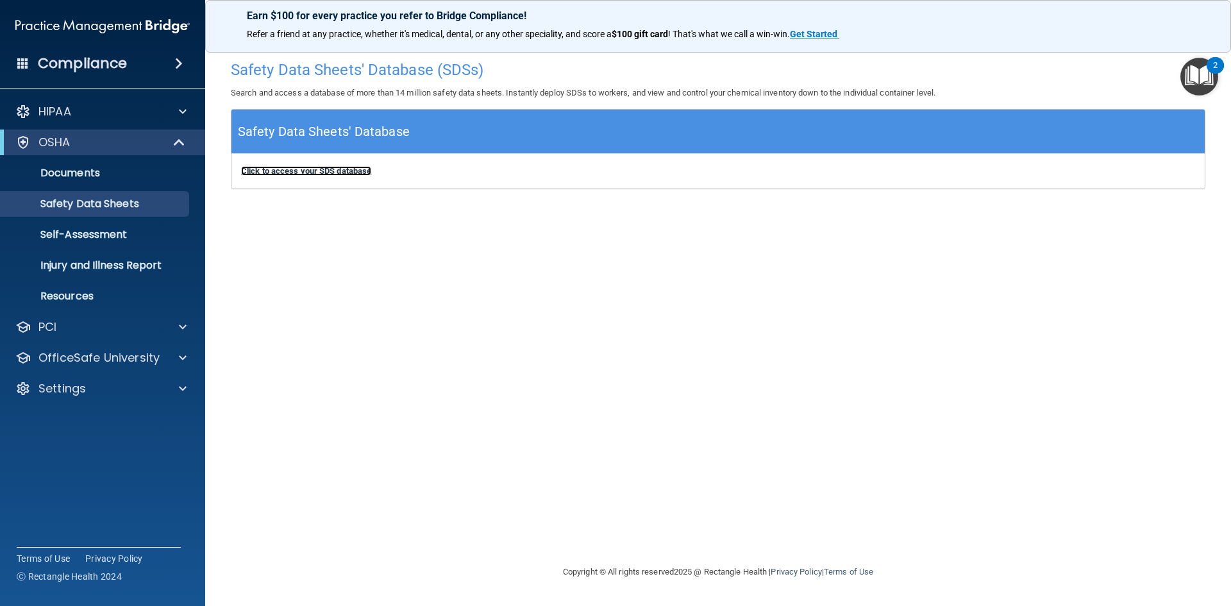
click at [332, 174] on b "Click to access your SDS database" at bounding box center [306, 171] width 130 height 10
click at [92, 238] on p "Self-Assessment" at bounding box center [95, 234] width 175 height 13
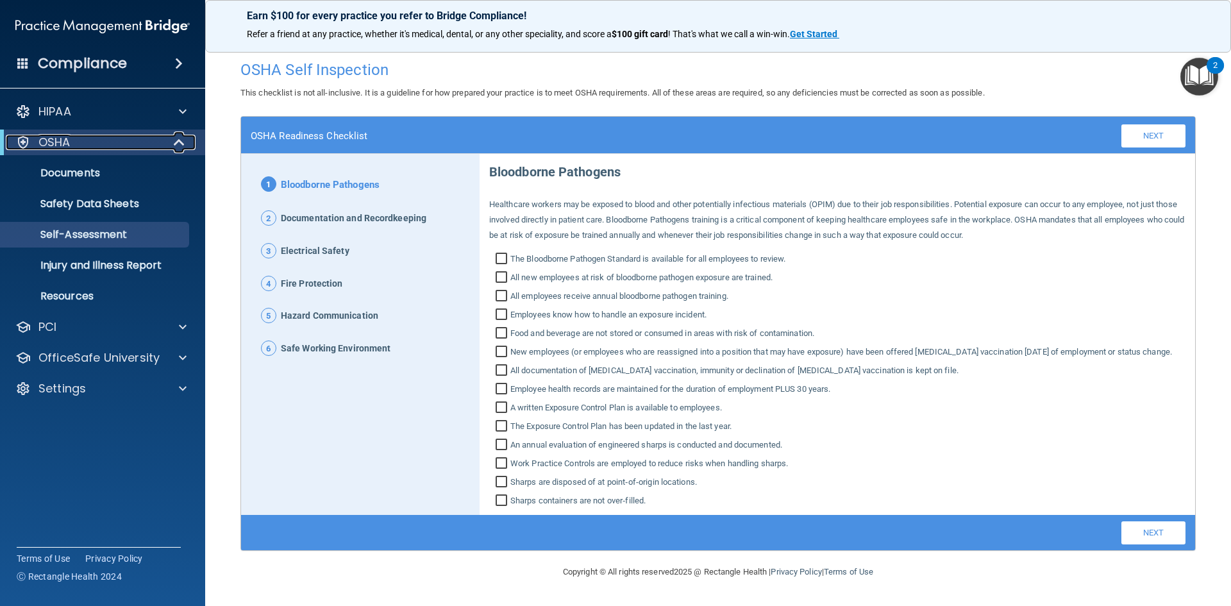
click at [175, 137] on span at bounding box center [180, 142] width 11 height 15
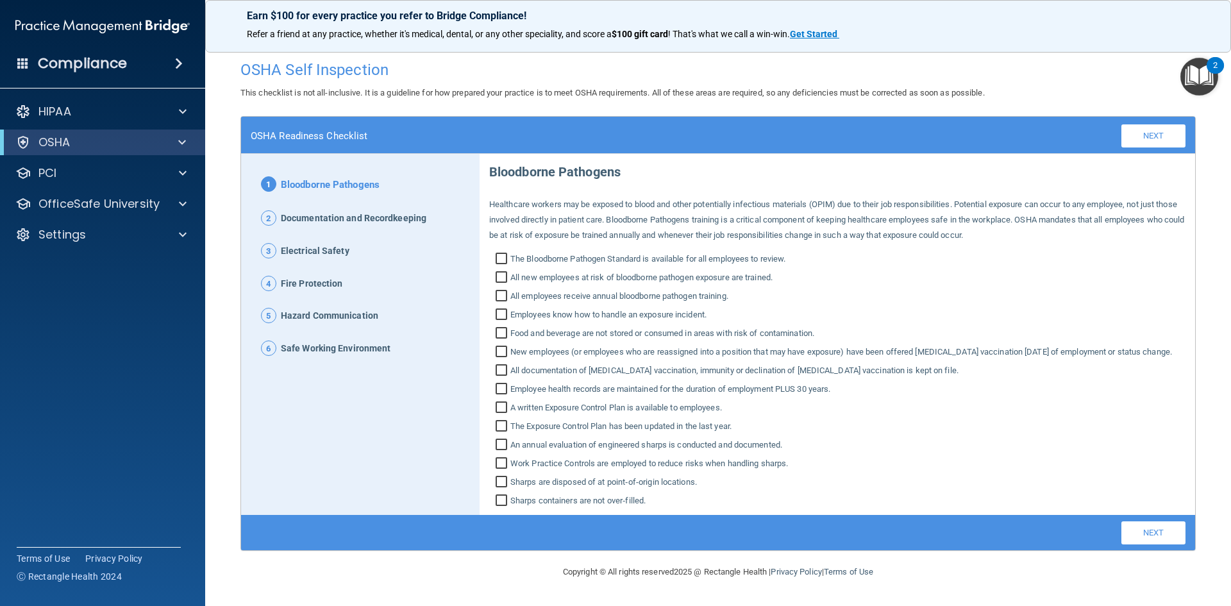
click at [106, 152] on div "OSHA" at bounding box center [102, 142] width 205 height 26
click at [181, 144] on span at bounding box center [182, 142] width 8 height 15
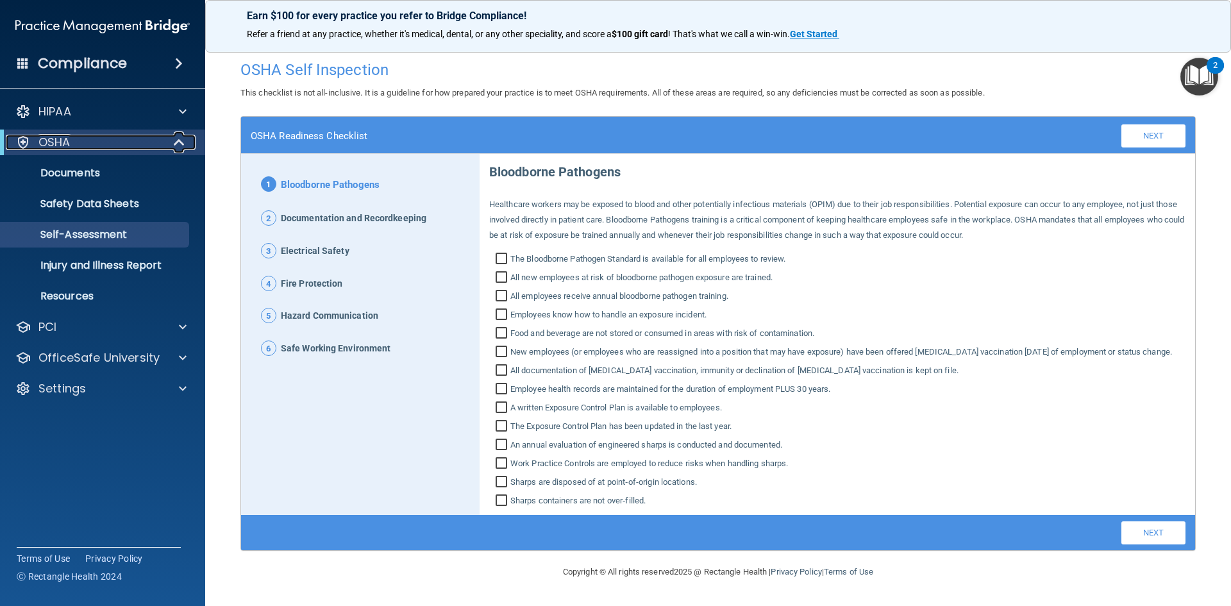
click at [182, 144] on span at bounding box center [180, 142] width 11 height 15
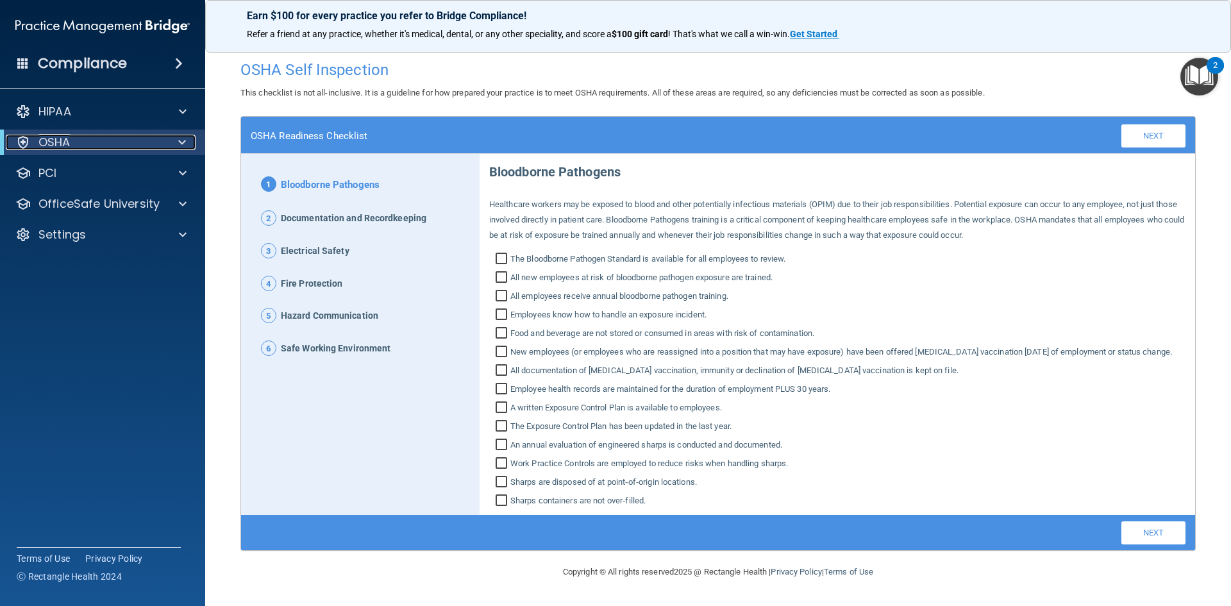
click at [182, 144] on span at bounding box center [182, 142] width 8 height 15
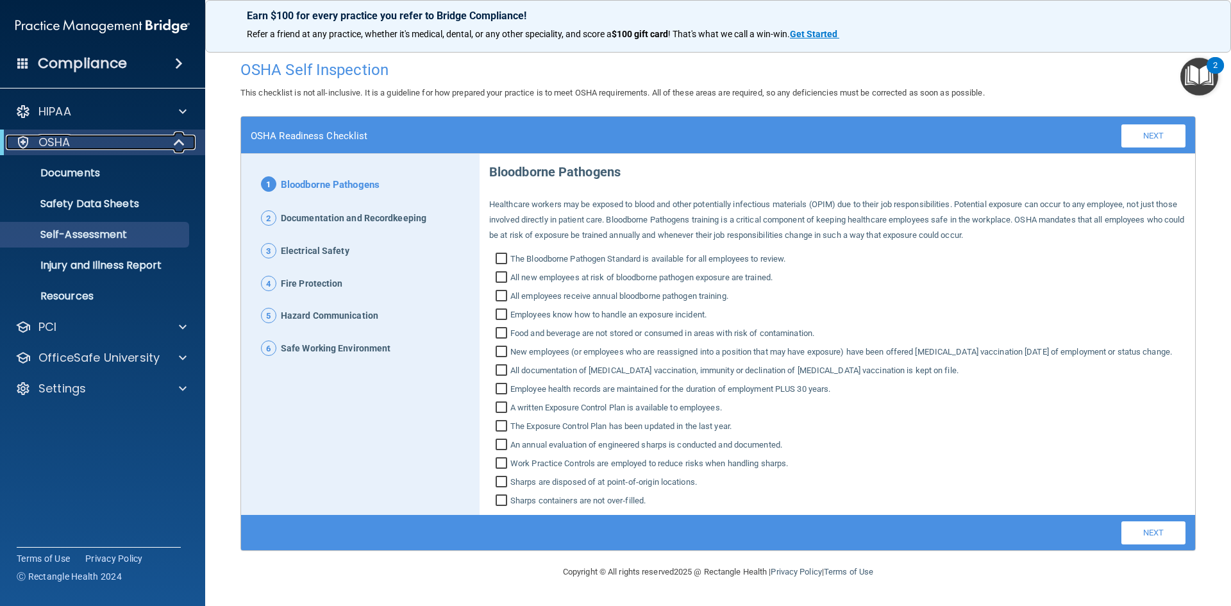
click at [182, 144] on span at bounding box center [180, 142] width 11 height 15
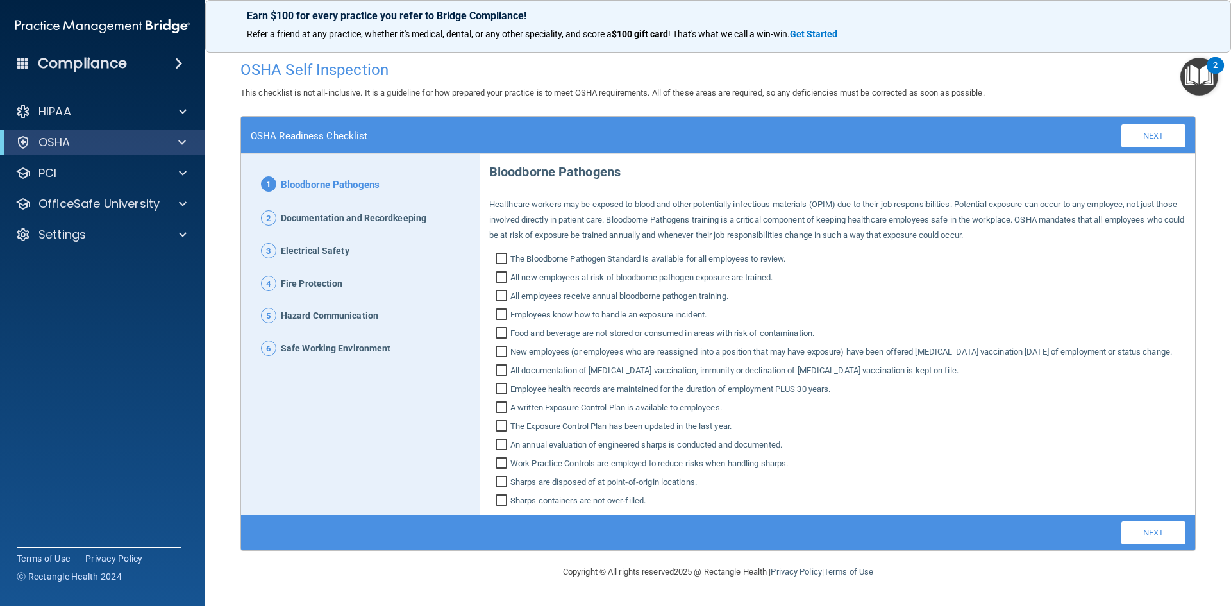
click at [1206, 74] on img "Open Resource Center, 2 new notifications" at bounding box center [1199, 77] width 38 height 38
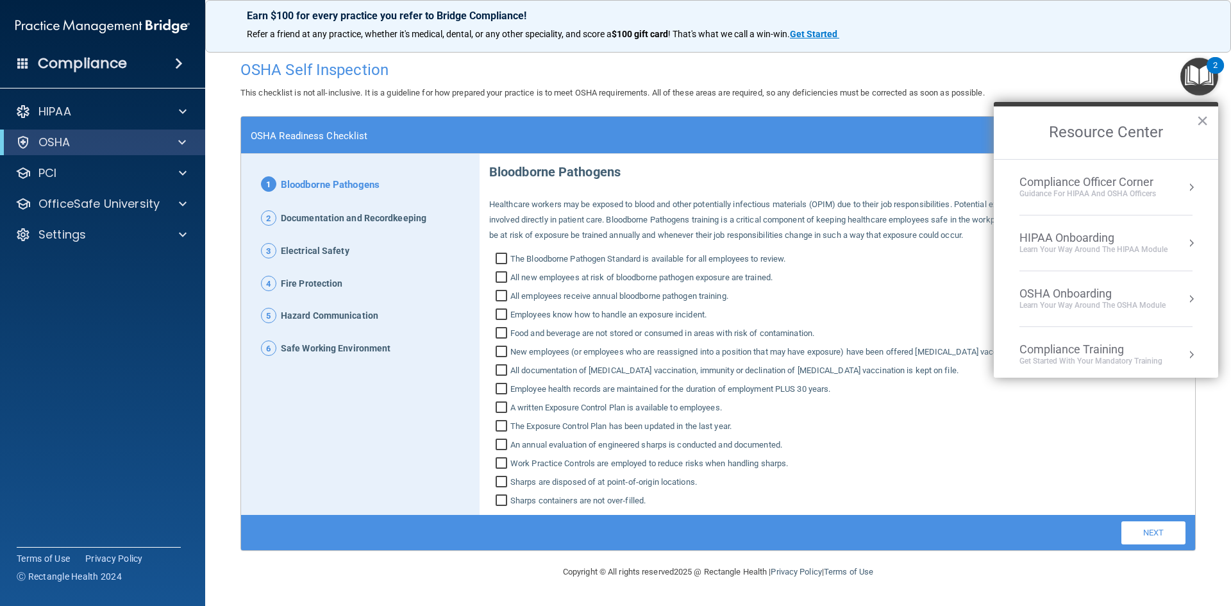
click at [1128, 303] on div "Learn your way around the OSHA module" at bounding box center [1092, 305] width 146 height 11
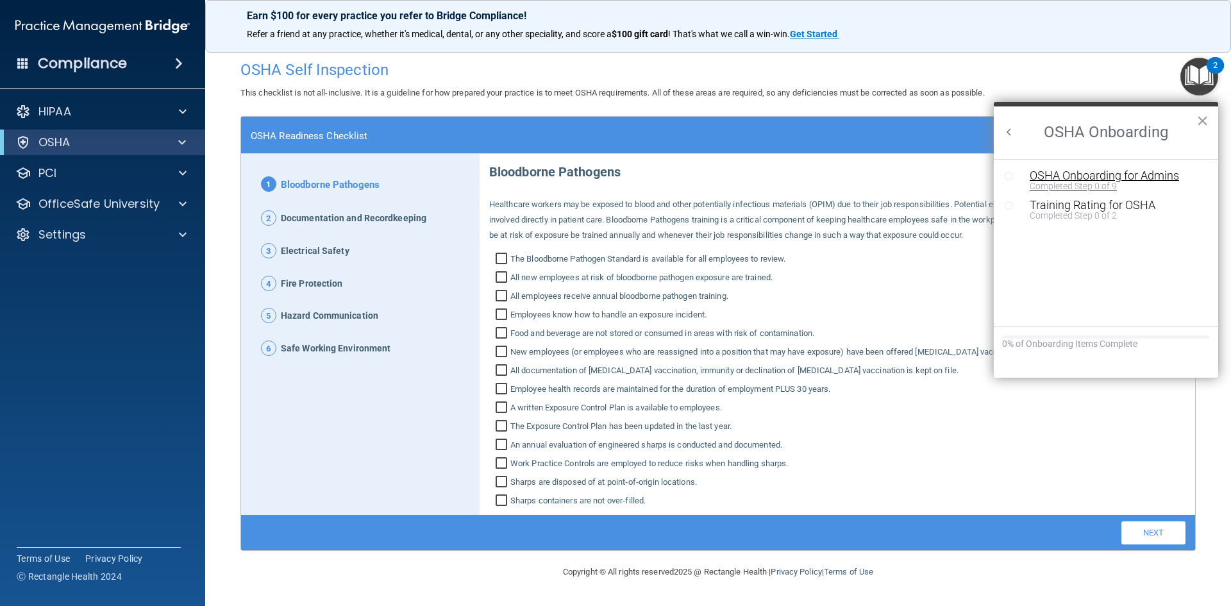
click at [1132, 177] on div "OSHA Onboarding for Admins" at bounding box center [1116, 176] width 172 height 12
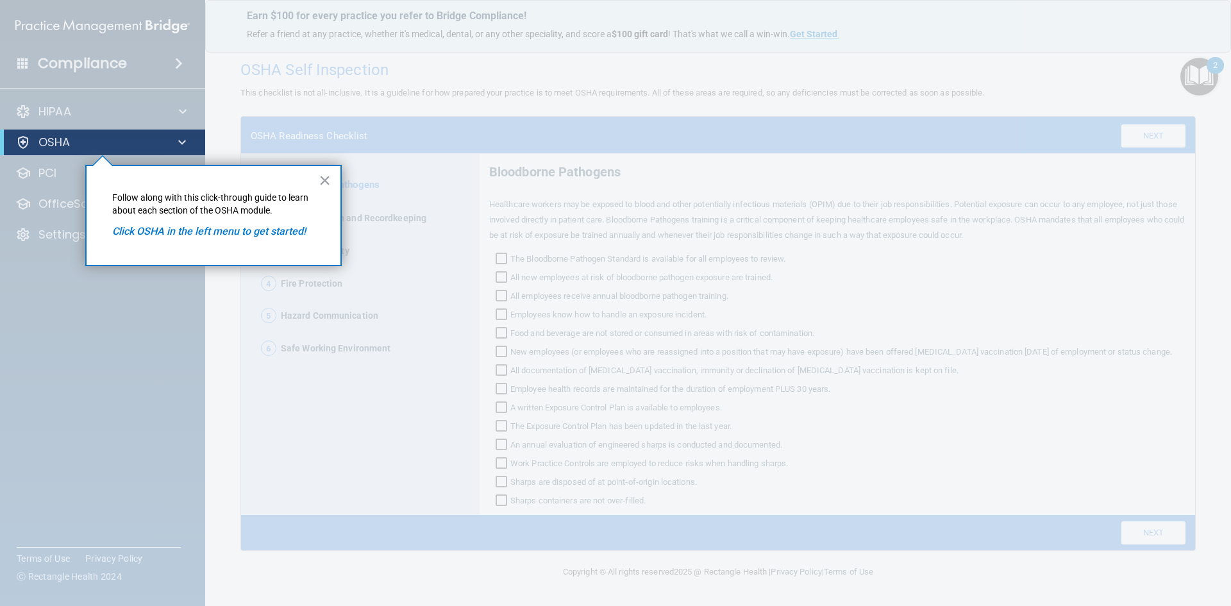
click at [251, 239] on div "× Follow along with this click-through guide to learn about each section of the…" at bounding box center [213, 215] width 256 height 101
click at [251, 235] on em "Click OSHA in the left menu to get started!" at bounding box center [209, 231] width 194 height 12
click at [333, 178] on div "× Follow along with this click-through guide to learn about each section of the…" at bounding box center [213, 215] width 256 height 101
click at [327, 176] on button "×" at bounding box center [325, 180] width 12 height 21
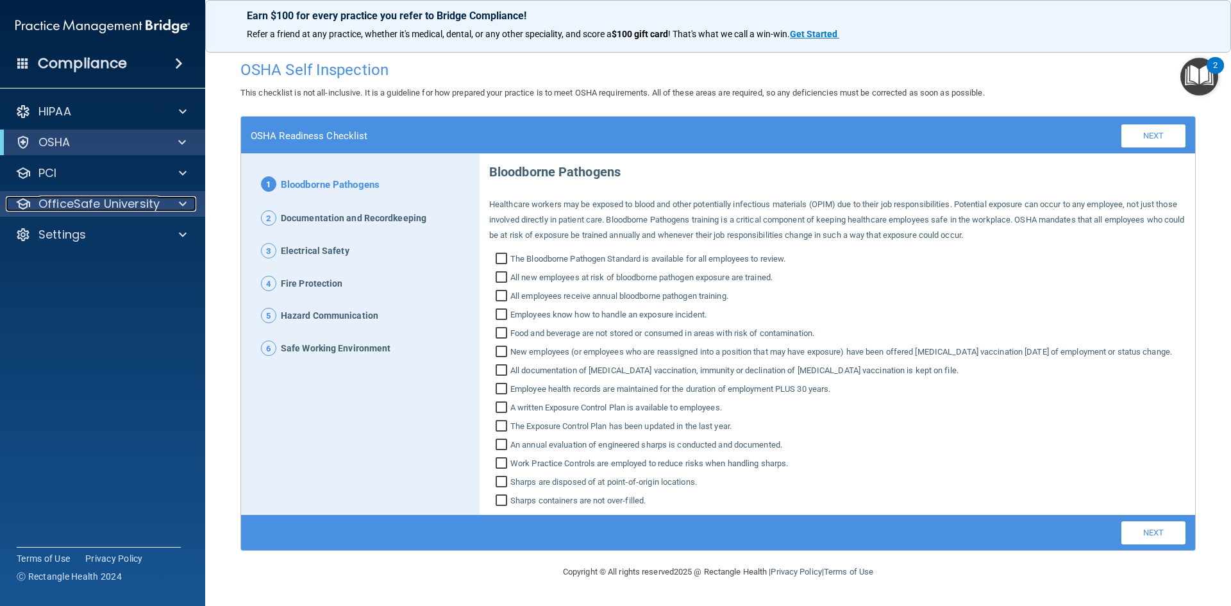
click at [100, 203] on p "OfficeSafe University" at bounding box center [98, 203] width 121 height 15
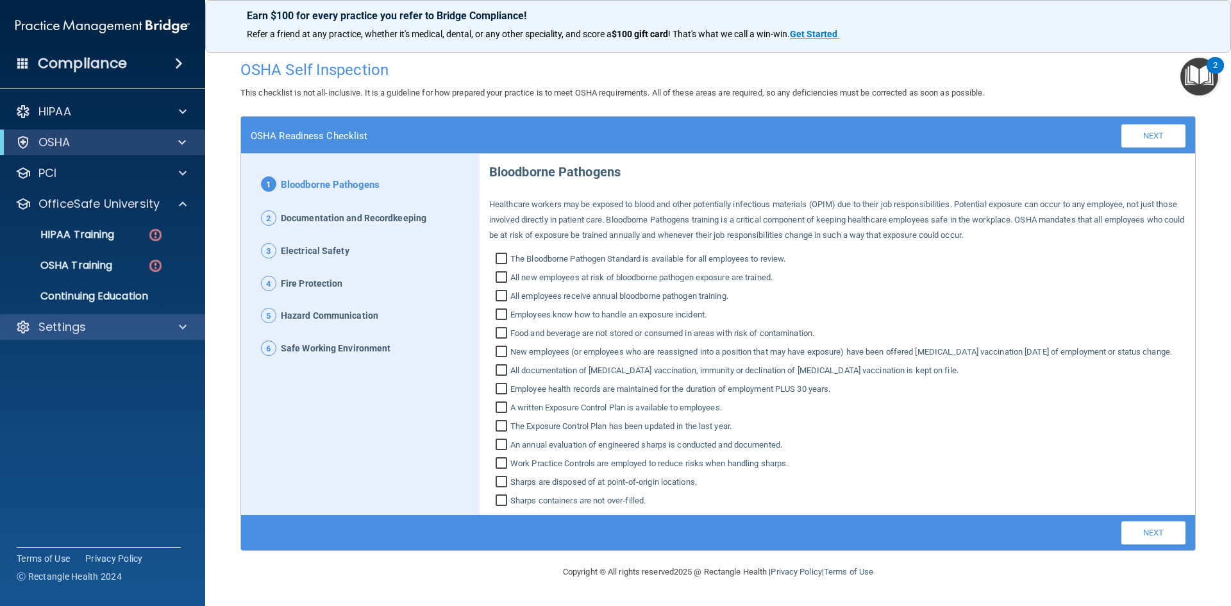
drag, startPoint x: 72, startPoint y: 312, endPoint x: 73, endPoint y: 318, distance: 6.4
click at [73, 314] on div "HIPAA Documents and Policies Report an Incident Business Associates Emergency P…" at bounding box center [103, 222] width 206 height 256
click at [71, 322] on p "Settings" at bounding box center [61, 326] width 47 height 15
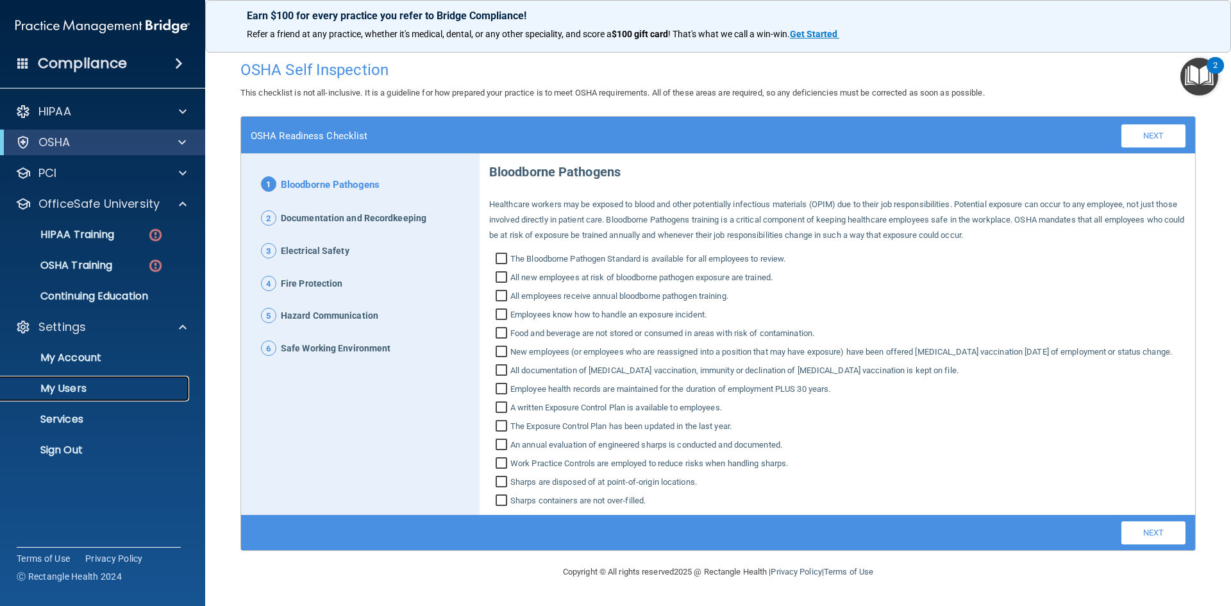
click at [73, 388] on p "My Users" at bounding box center [95, 388] width 175 height 13
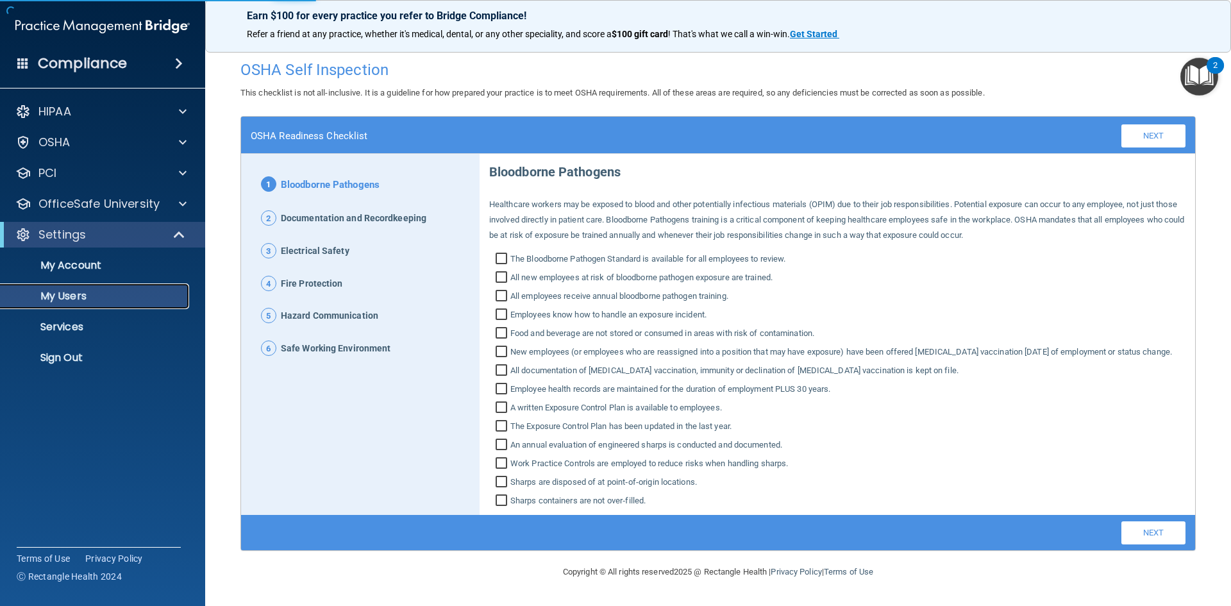
select select "20"
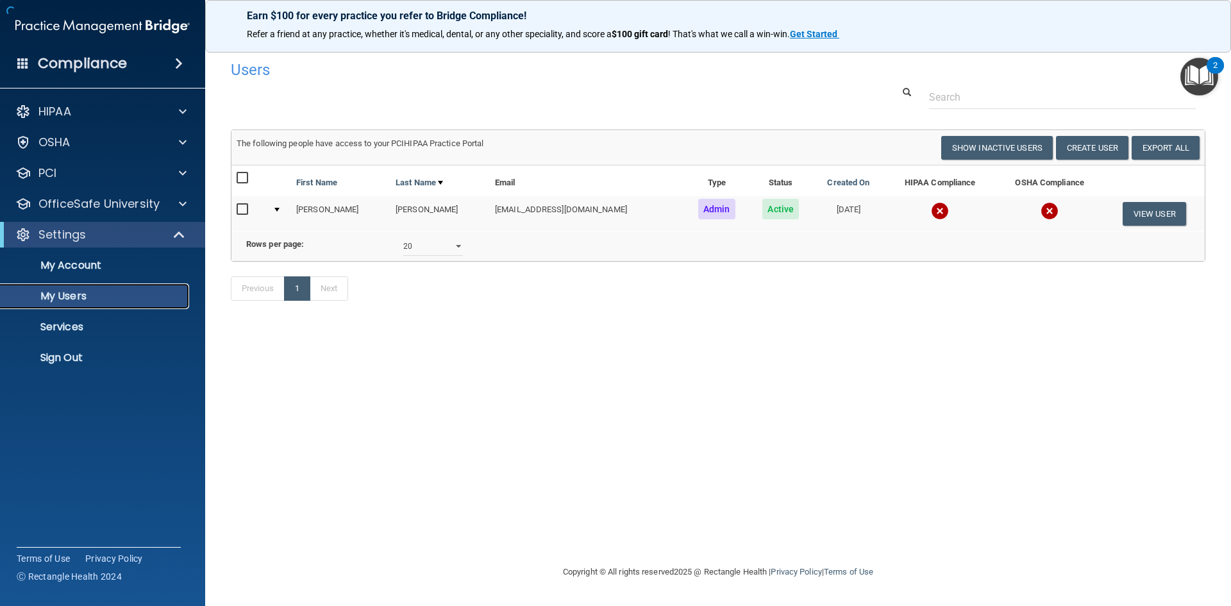
click at [84, 302] on p "My Users" at bounding box center [95, 296] width 175 height 13
click at [1096, 147] on button "Create User" at bounding box center [1092, 148] width 72 height 24
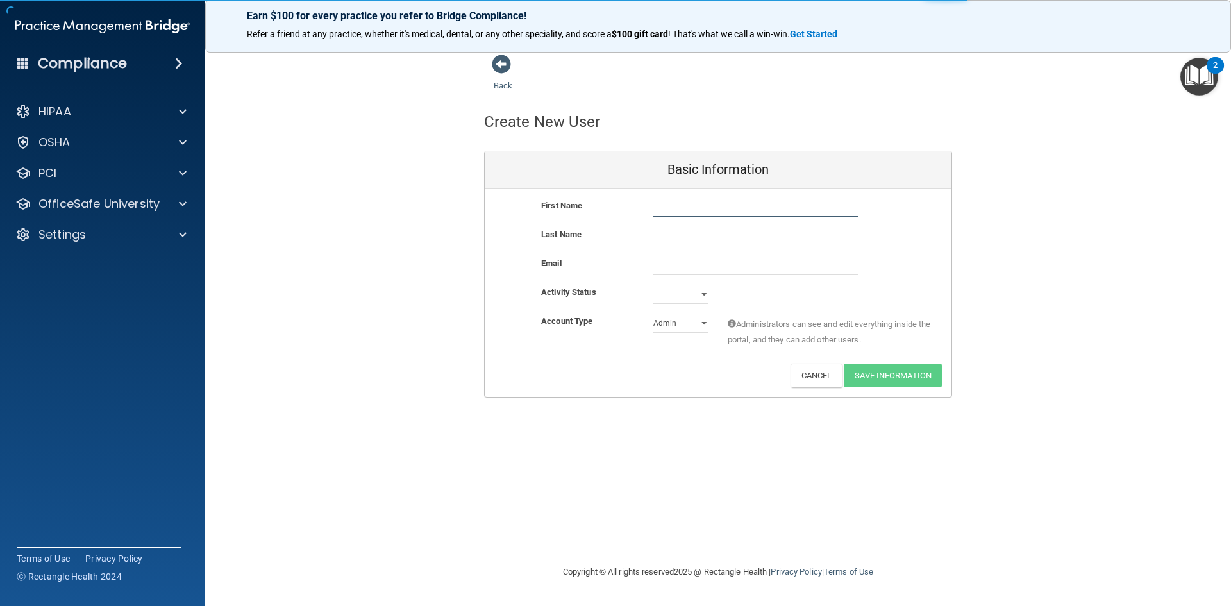
click at [696, 210] on input "text" at bounding box center [755, 207] width 205 height 19
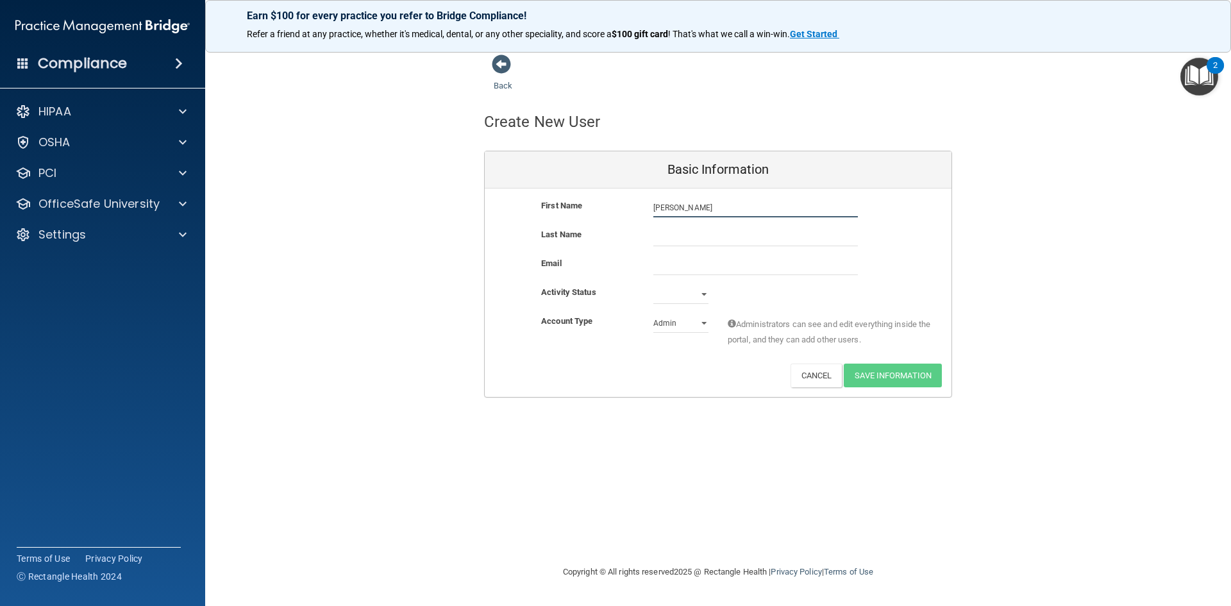
type input "Barb"
type input "Cassidy"
click at [705, 288] on select "Active Inactive" at bounding box center [680, 294] width 55 height 19
select select "active"
click at [653, 285] on select "Active Inactive" at bounding box center [680, 294] width 55 height 19
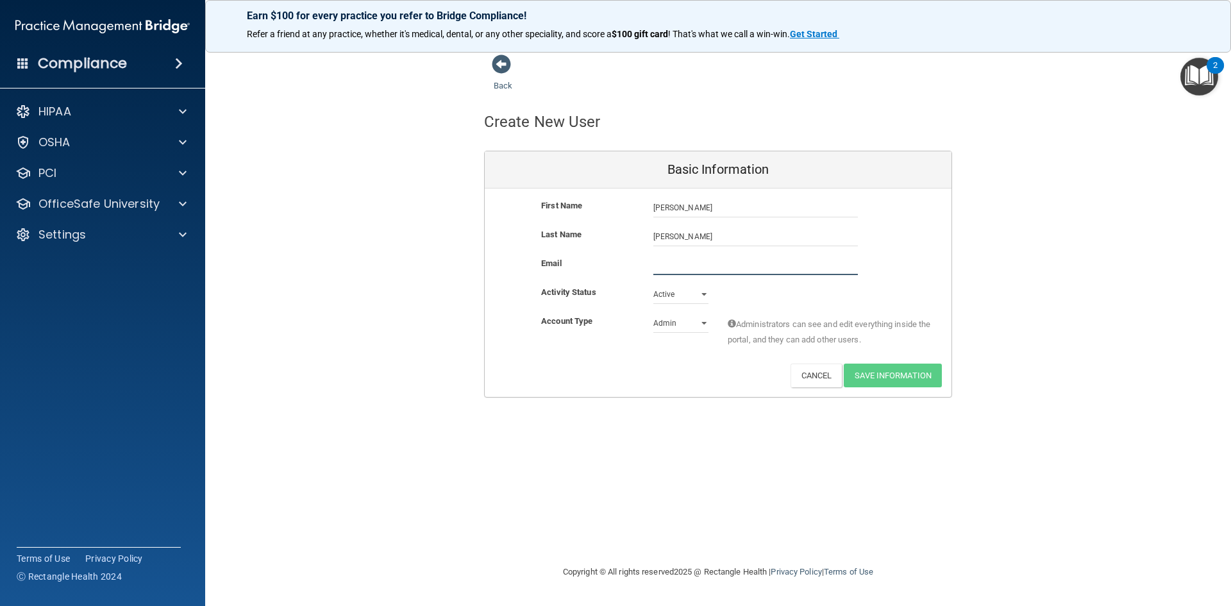
click at [680, 266] on input "email" at bounding box center [755, 265] width 205 height 19
type input "bacassidy13@icloud.com"
click at [894, 372] on button "Save Information" at bounding box center [893, 378] width 98 height 24
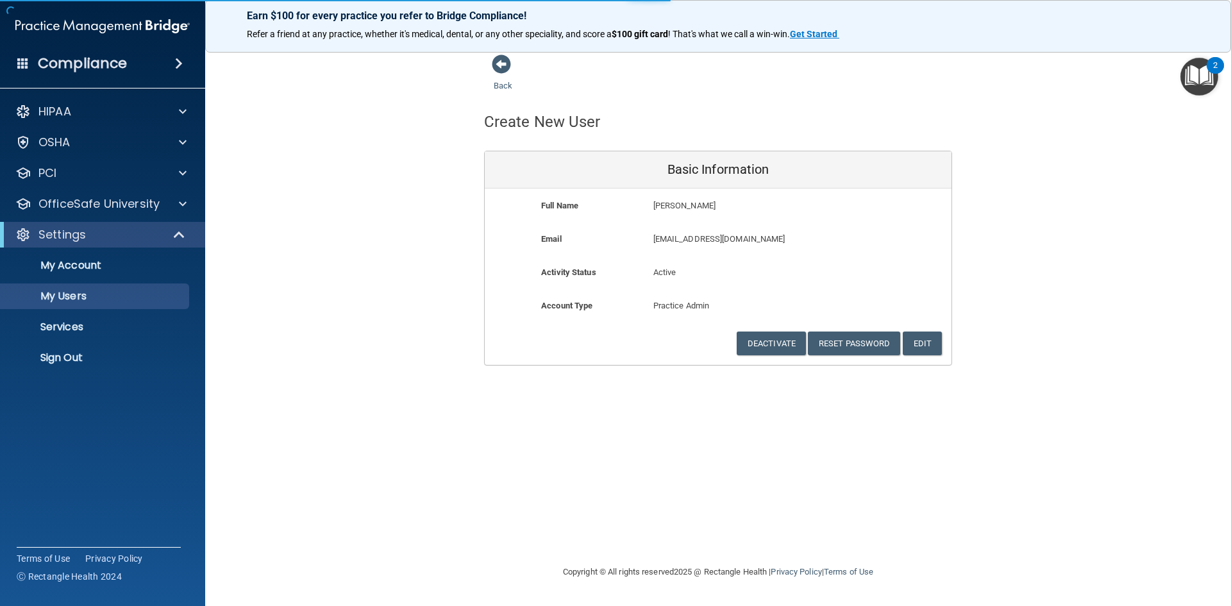
select select "20"
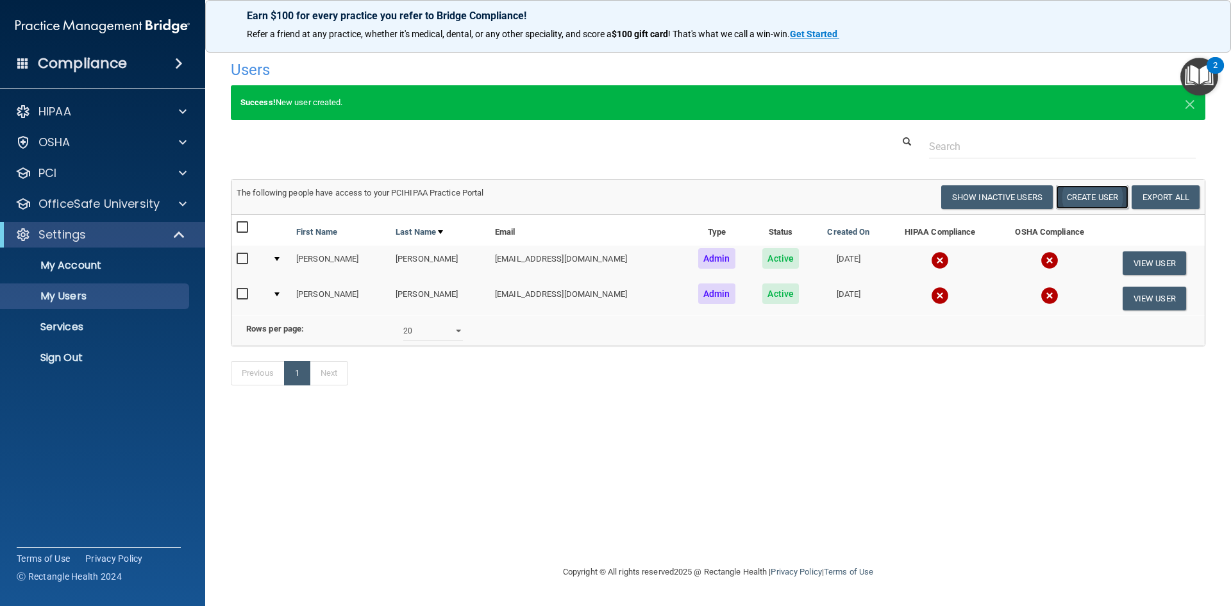
click at [1092, 198] on button "Create User" at bounding box center [1092, 197] width 72 height 24
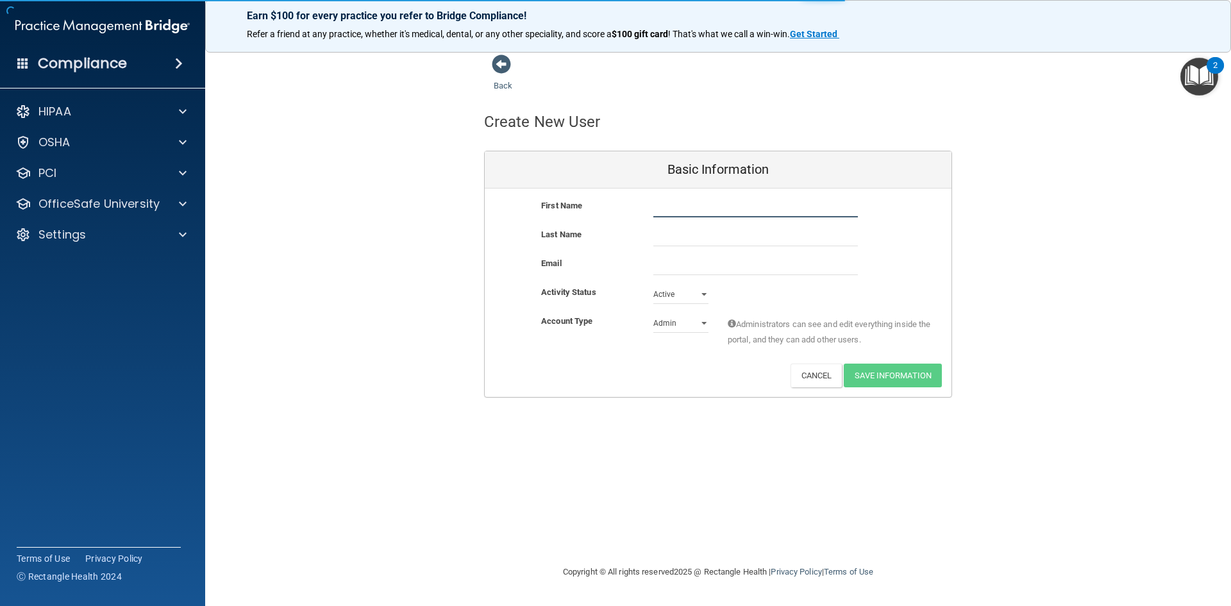
click at [681, 210] on input "text" at bounding box center [755, 207] width 205 height 19
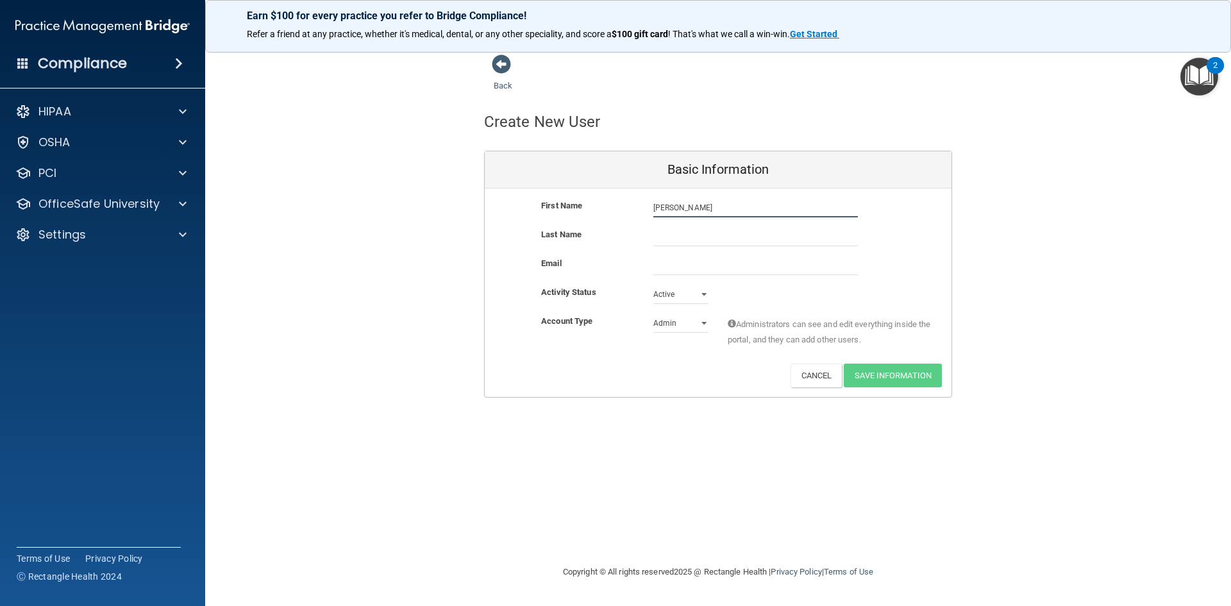
type input "Cynthia"
type input "McDermott"
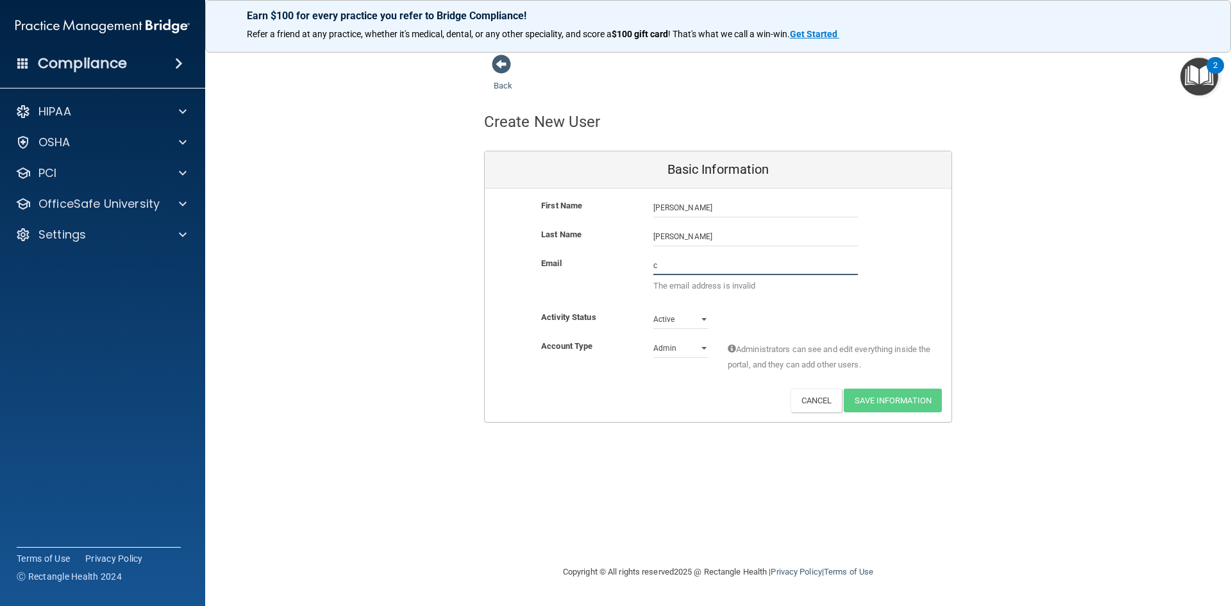
type input "cjmrdh@gmail.com"
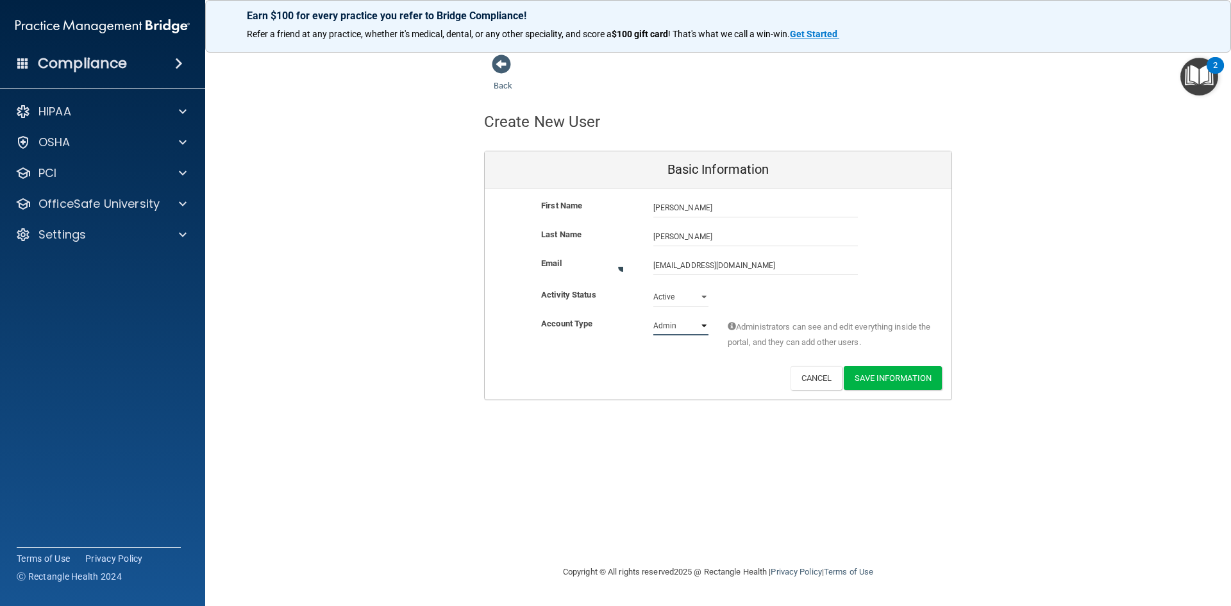
click at [692, 318] on select "Admin Member" at bounding box center [680, 325] width 55 height 19
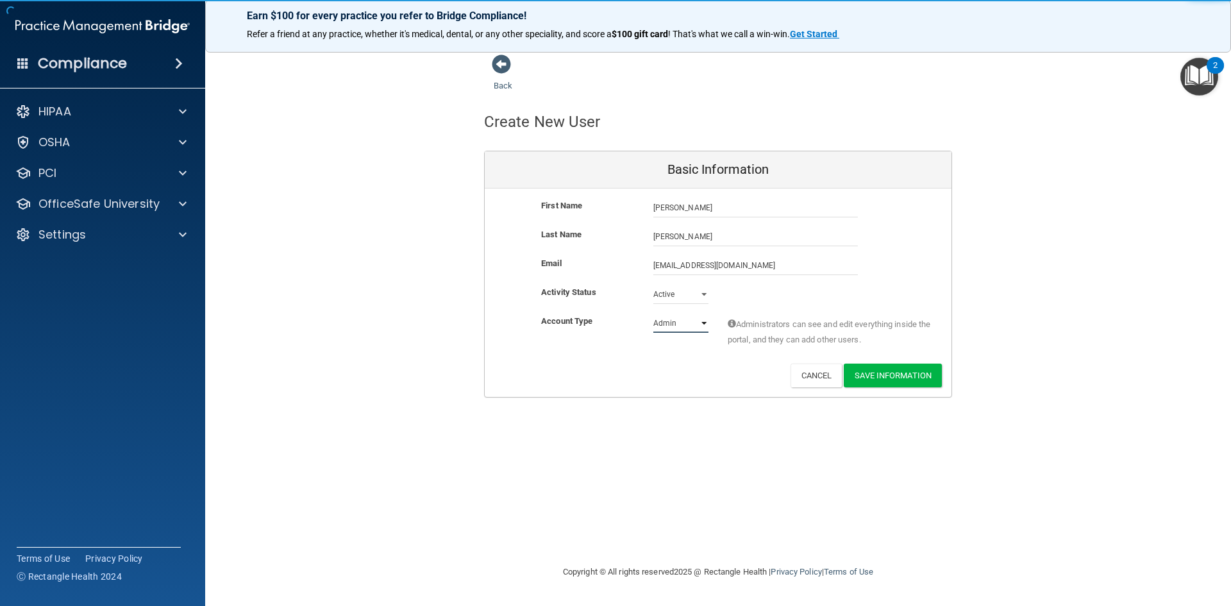
select select "practice_member"
click at [653, 313] on select "Admin Member" at bounding box center [680, 322] width 55 height 19
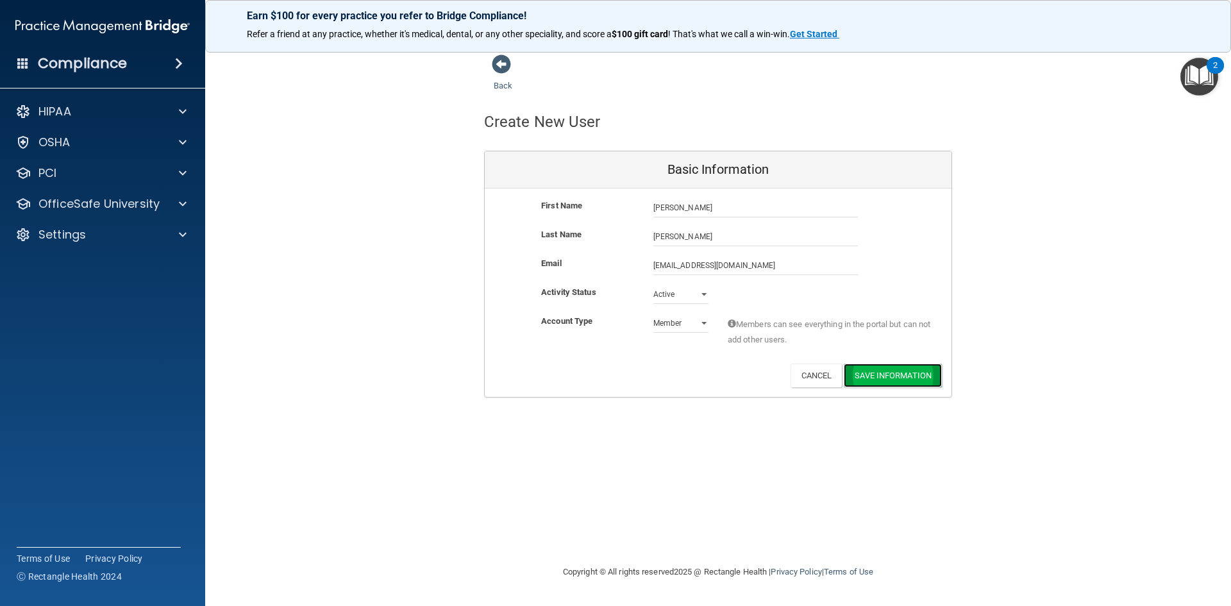
click at [889, 378] on button "Save Information" at bounding box center [893, 375] width 98 height 24
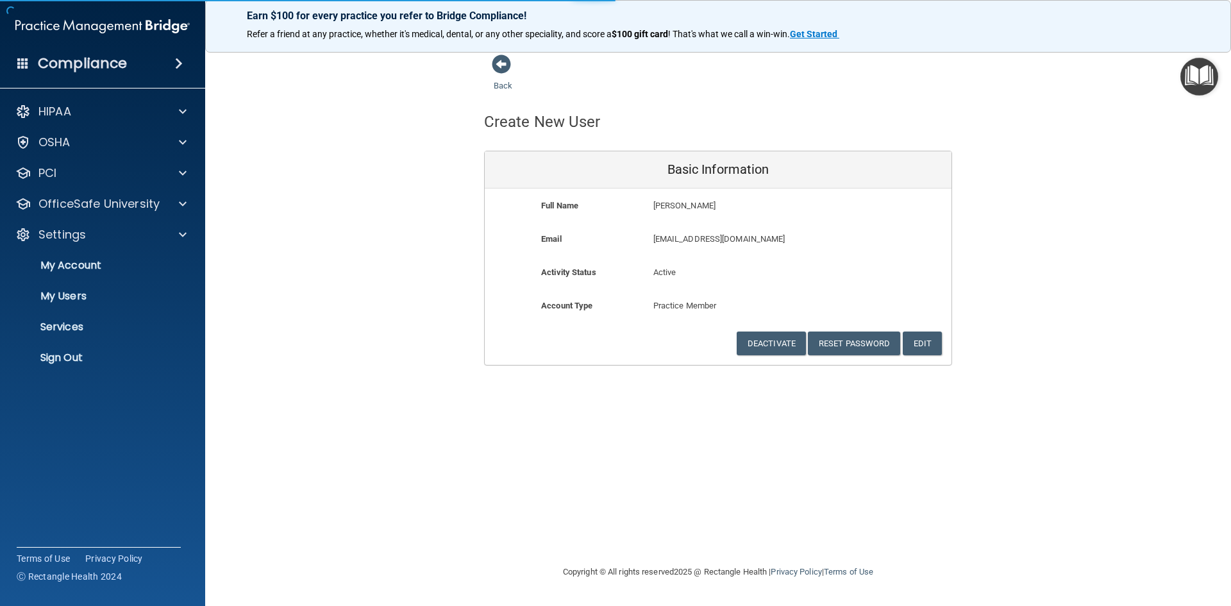
select select "20"
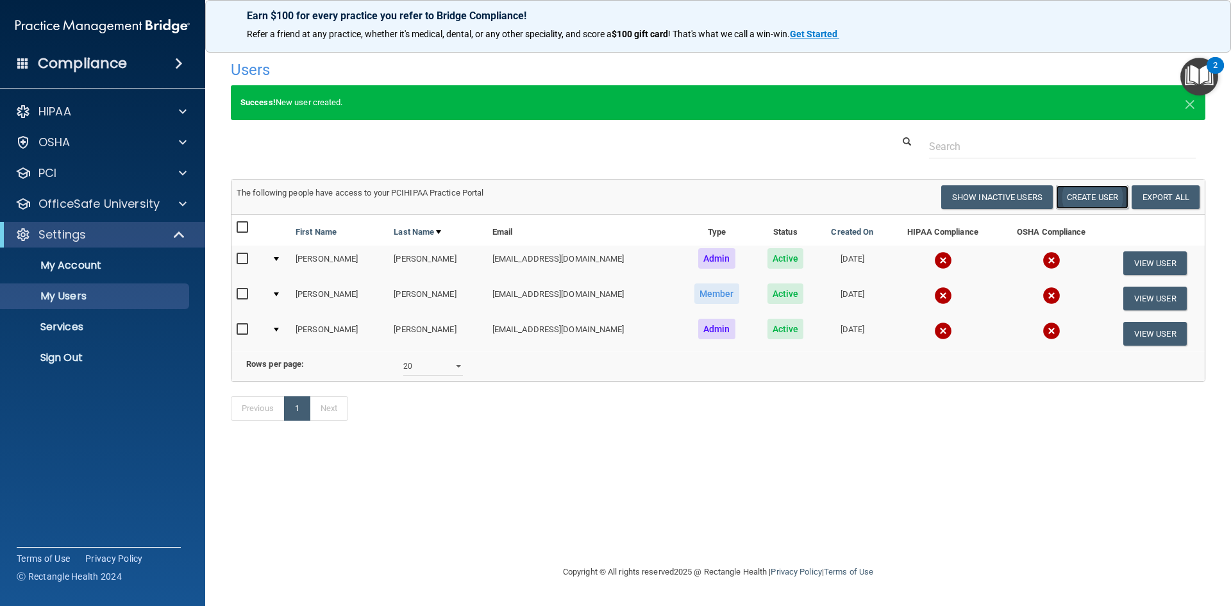
click at [1102, 197] on button "Create User" at bounding box center [1092, 197] width 72 height 24
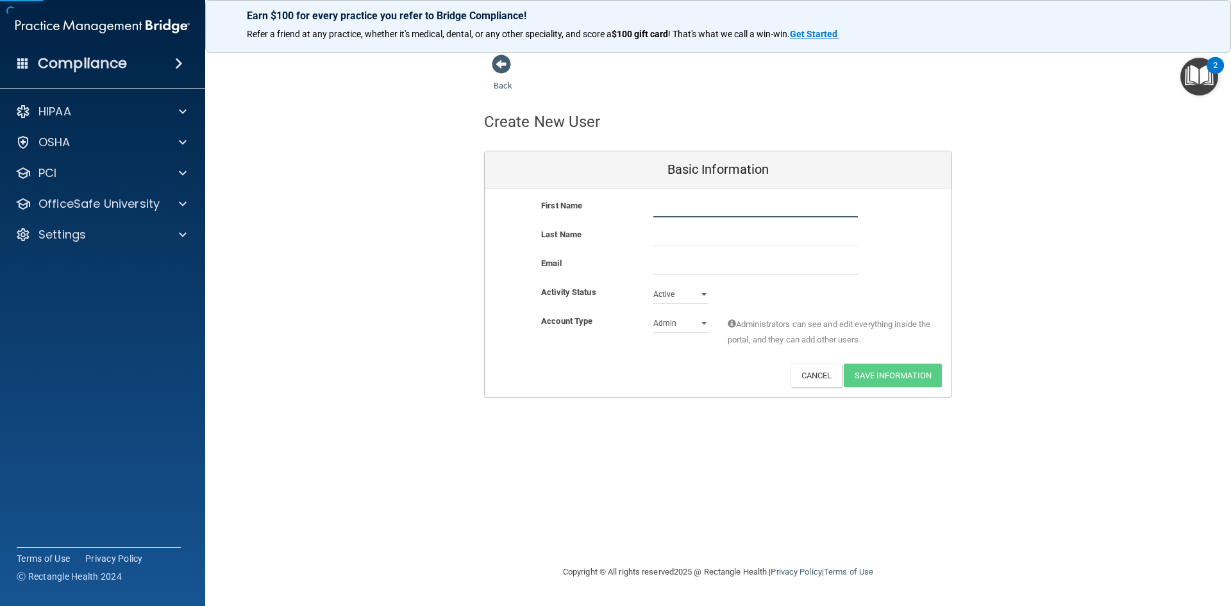
click at [735, 208] on input "text" at bounding box center [755, 207] width 205 height 19
type input "Susan"
drag, startPoint x: 735, startPoint y: 209, endPoint x: 567, endPoint y: 214, distance: 168.0
click at [572, 216] on div "First Name Susan Susan" at bounding box center [718, 207] width 467 height 19
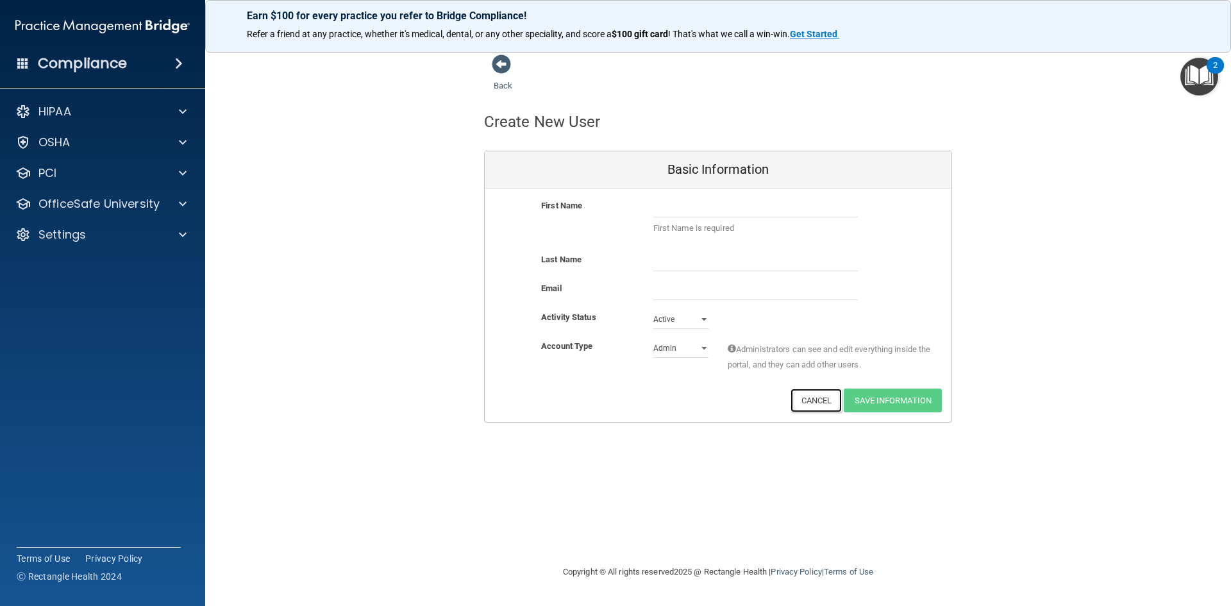
click at [821, 397] on button "Cancel" at bounding box center [816, 400] width 52 height 24
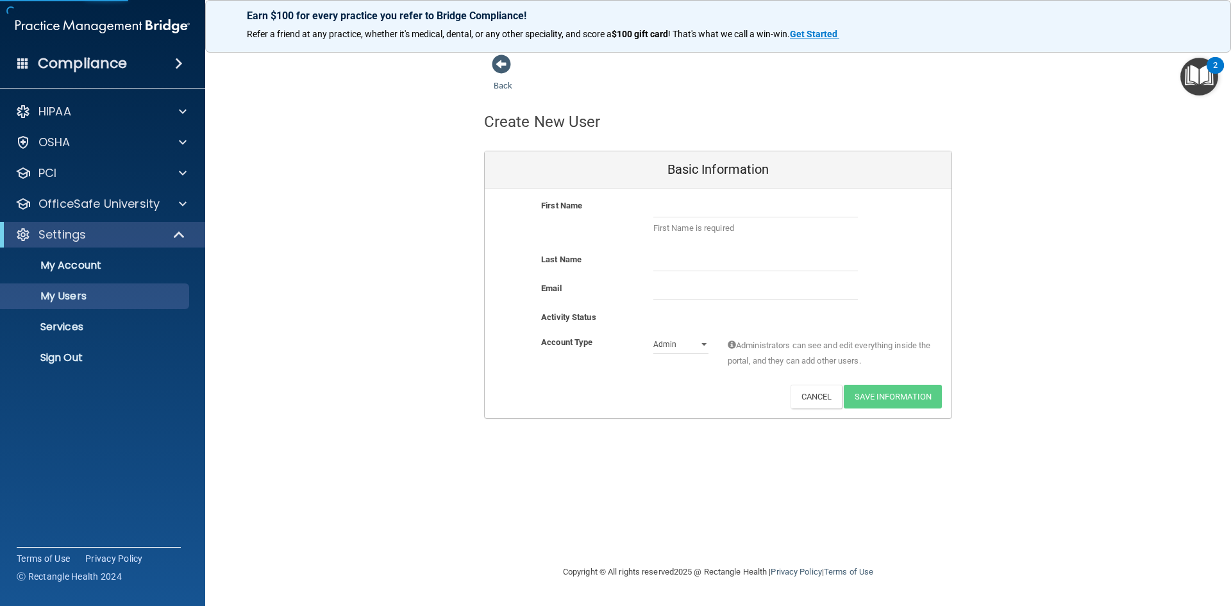
select select "20"
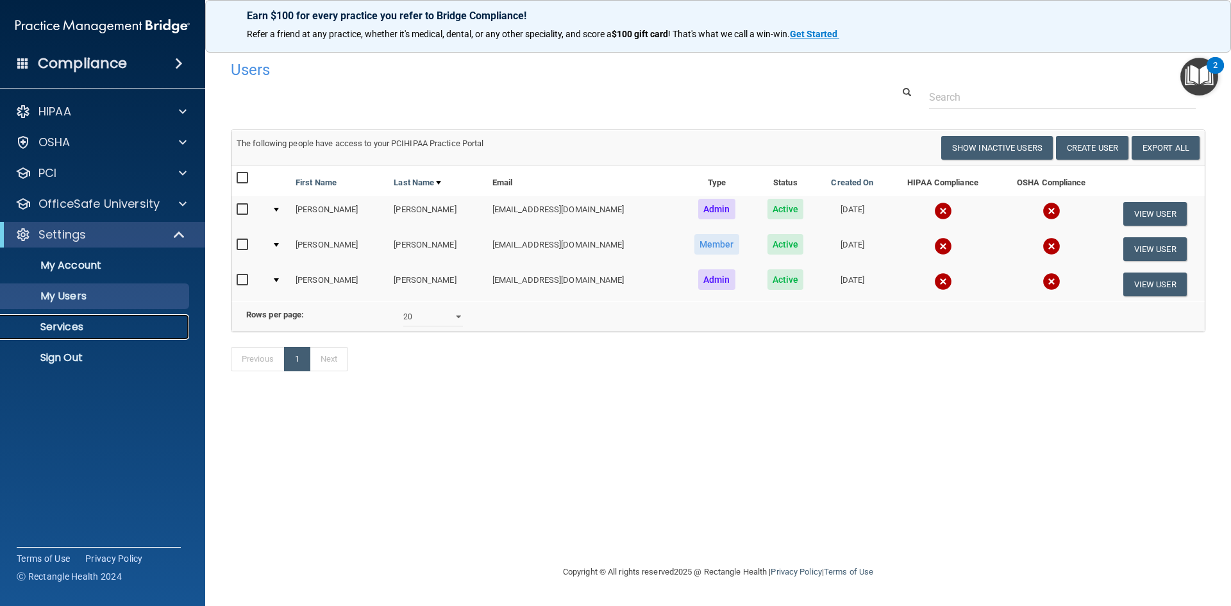
click at [49, 326] on p "Services" at bounding box center [95, 327] width 175 height 13
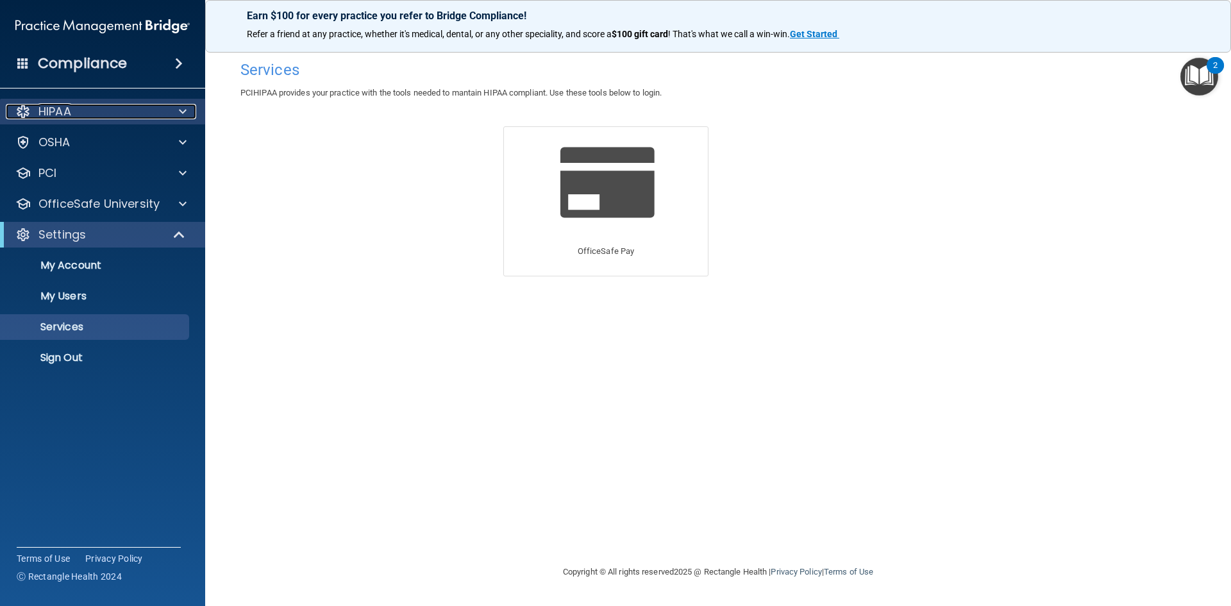
click at [60, 110] on p "HIPAA" at bounding box center [54, 111] width 33 height 15
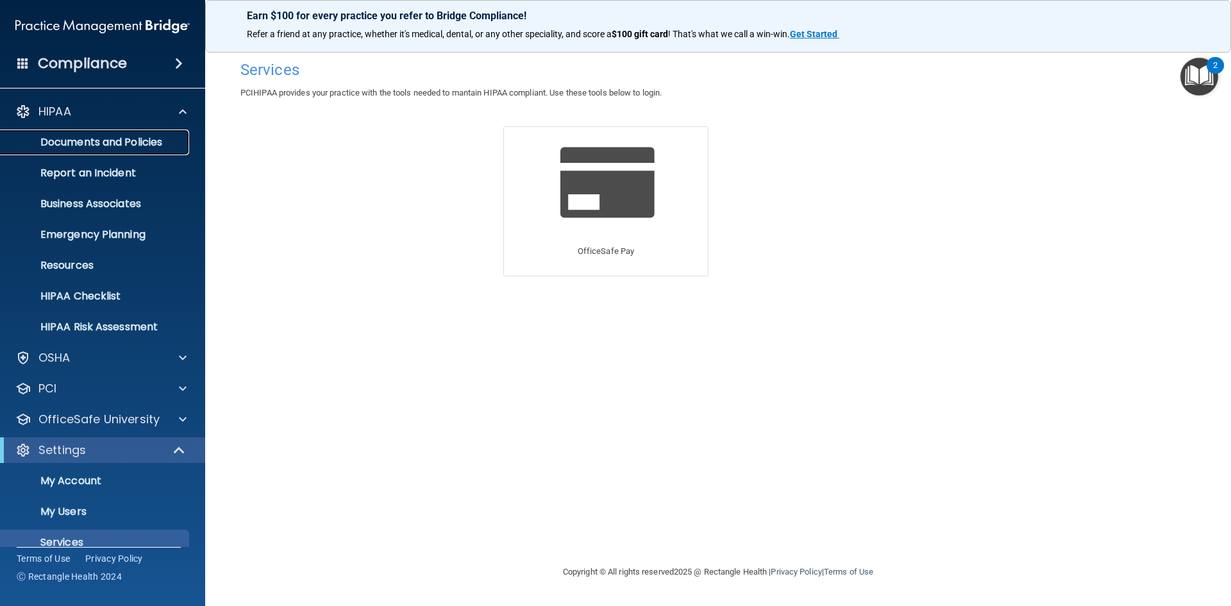
click at [80, 146] on p "Documents and Policies" at bounding box center [95, 142] width 175 height 13
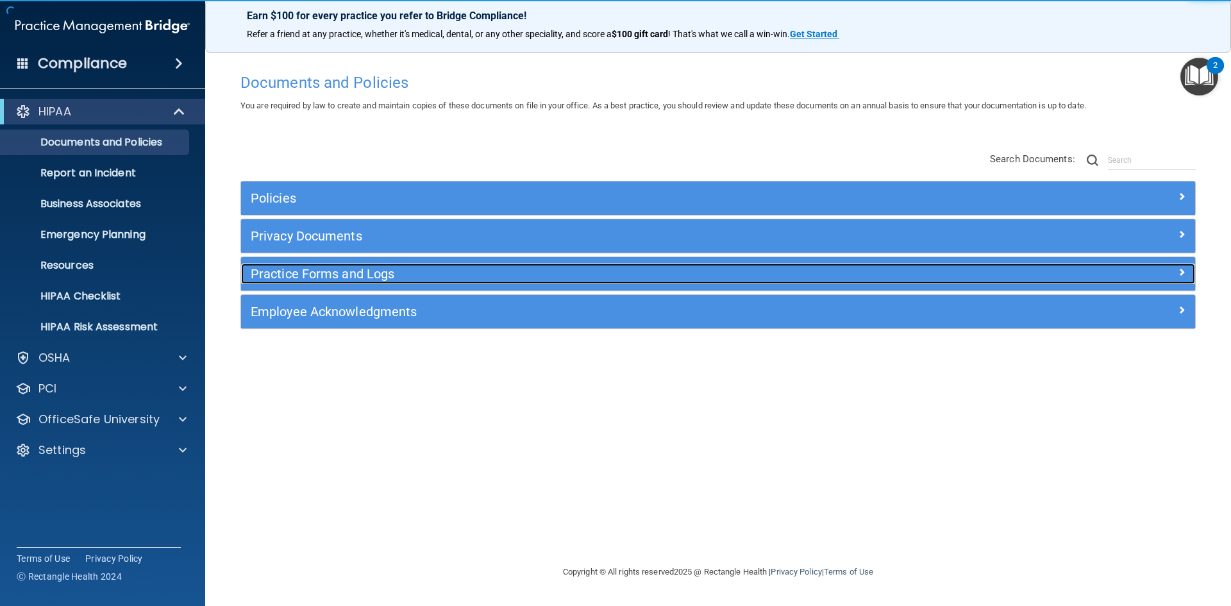
click at [319, 276] on h5 "Practice Forms and Logs" at bounding box center [599, 274] width 696 height 14
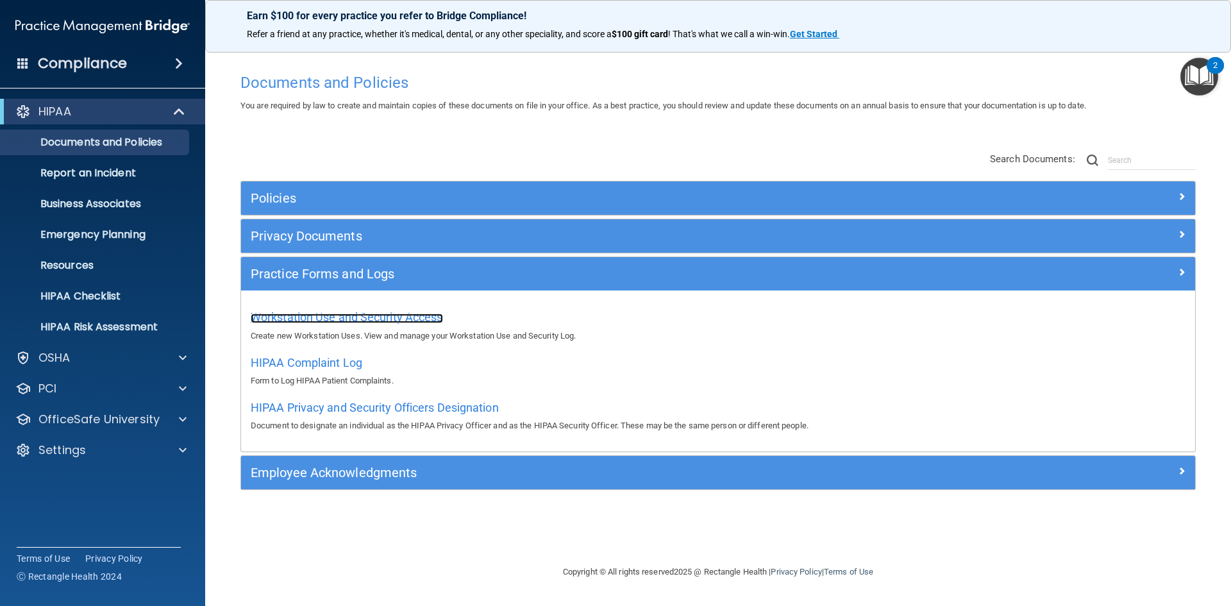
click at [344, 321] on span "Workstation Use and Security Access" at bounding box center [347, 316] width 192 height 13
